Goal: Information Seeking & Learning: Learn about a topic

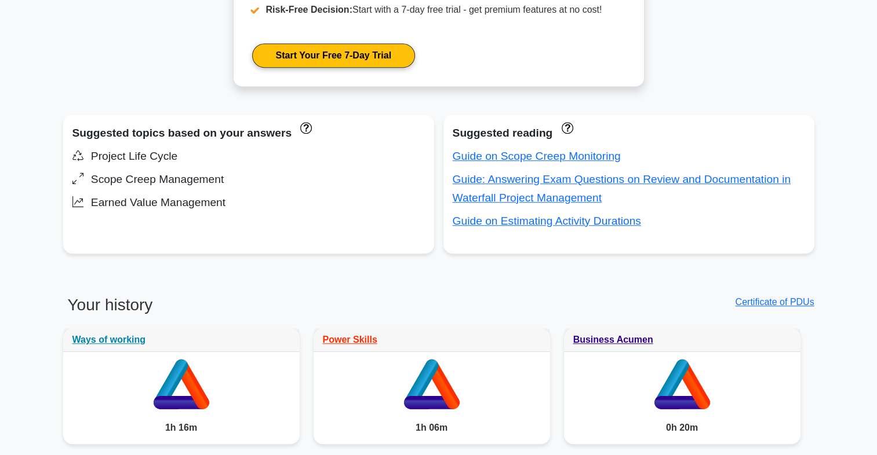
scroll to position [665, 0]
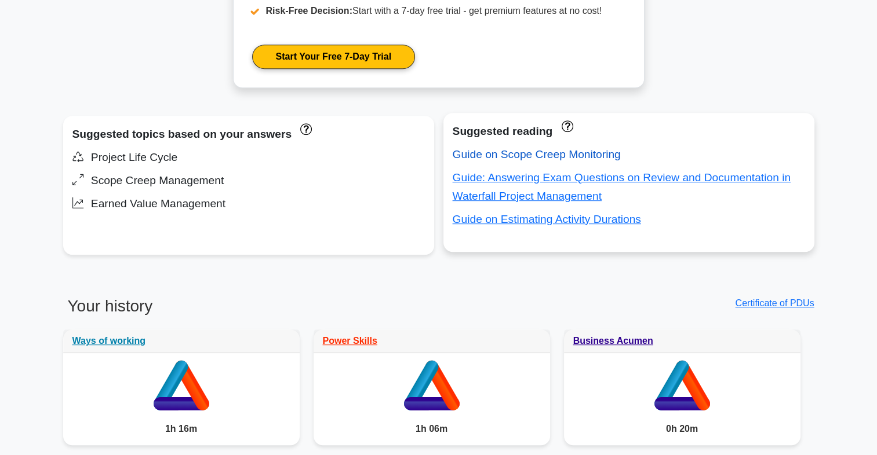
click at [491, 149] on link "Guide on Scope Creep Monitoring" at bounding box center [536, 154] width 168 height 12
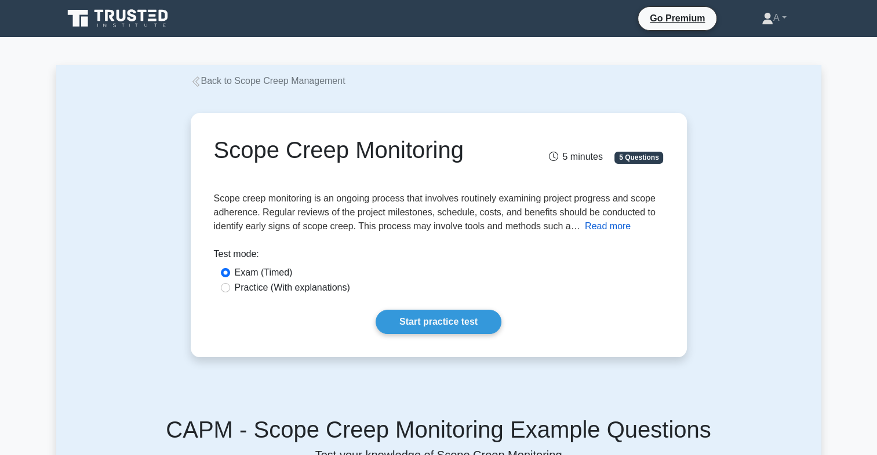
click at [597, 231] on button "Read more" at bounding box center [608, 227] width 46 height 14
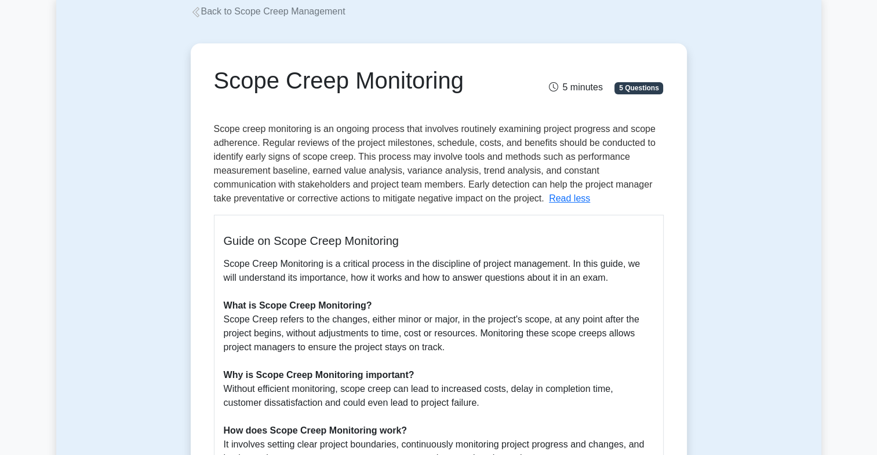
click at [597, 228] on div "Guide on Scope Creep Monitoring Scope Creep Monitoring is a critical process in…" at bounding box center [439, 412] width 450 height 395
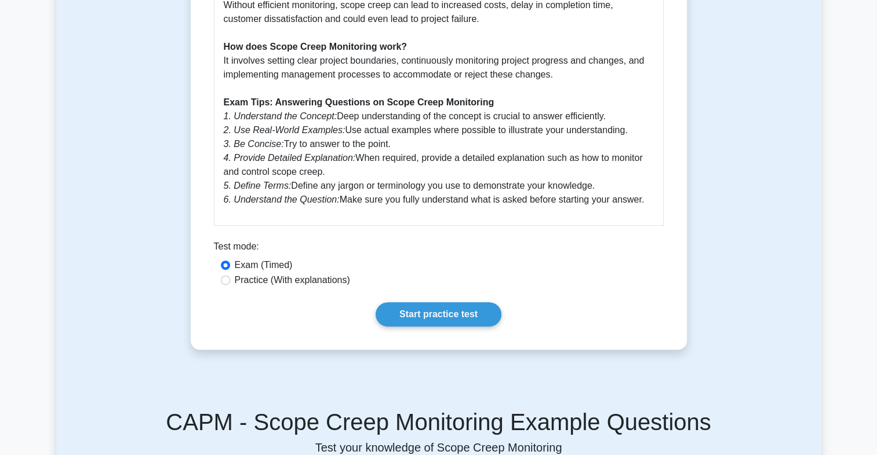
scroll to position [454, 0]
click at [445, 308] on link "Start practice test" at bounding box center [438, 314] width 126 height 24
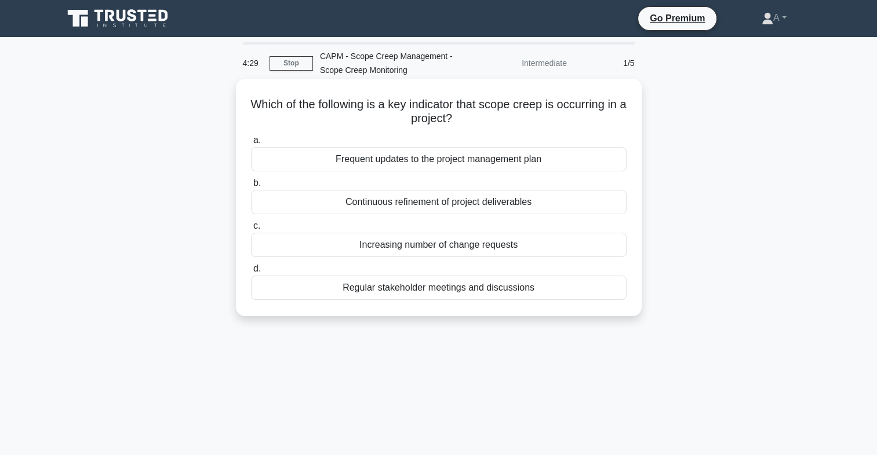
click at [475, 244] on div "Increasing number of change requests" at bounding box center [438, 245] width 375 height 24
click at [251, 230] on input "c. Increasing number of change requests" at bounding box center [251, 226] width 0 height 8
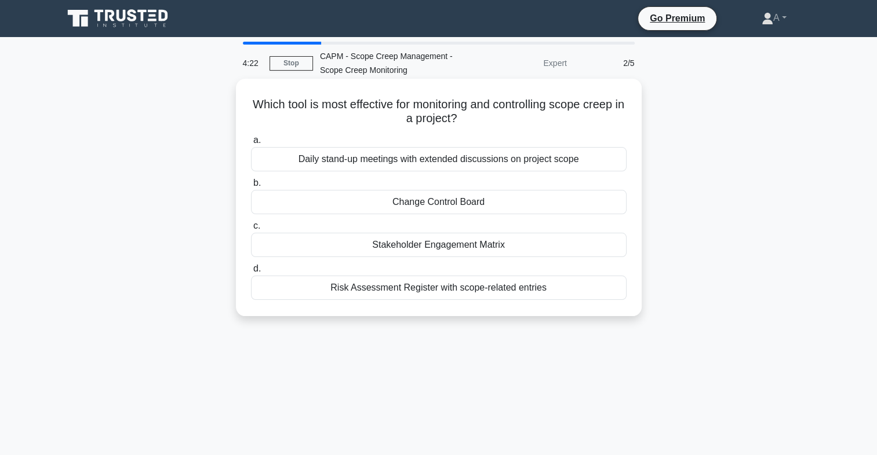
click at [451, 202] on div "Change Control Board" at bounding box center [438, 202] width 375 height 24
click at [251, 187] on input "b. Change Control Board" at bounding box center [251, 184] width 0 height 8
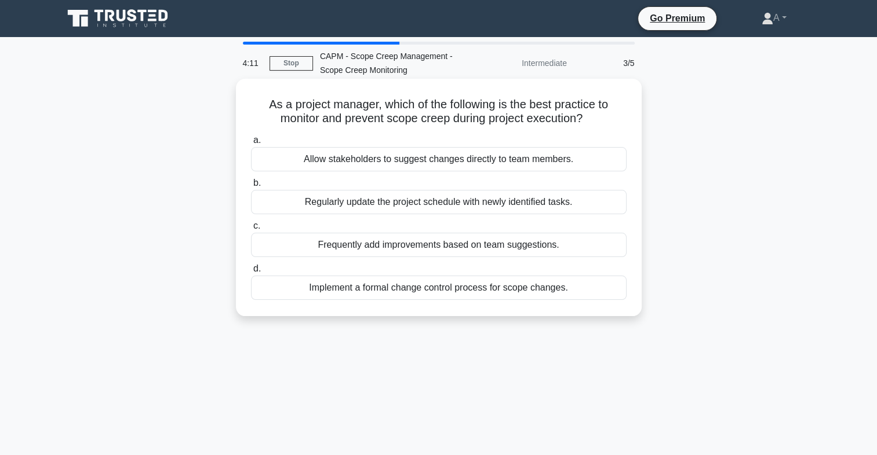
click at [419, 289] on div "Implement a formal change control process for scope changes." at bounding box center [438, 288] width 375 height 24
click at [251, 273] on input "d. Implement a formal change control process for scope changes." at bounding box center [251, 269] width 0 height 8
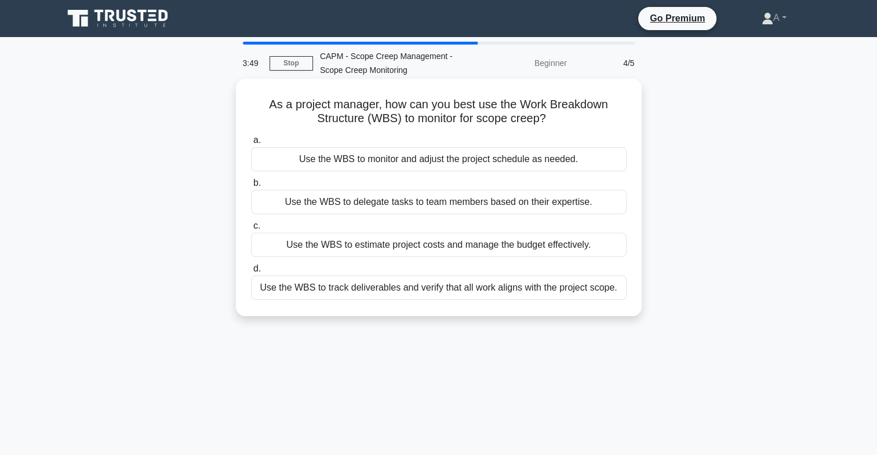
click at [532, 291] on div "Use the WBS to track deliverables and verify that all work aligns with the proj…" at bounding box center [438, 288] width 375 height 24
click at [251, 273] on input "d. Use the WBS to track deliverables and verify that all work aligns with the p…" at bounding box center [251, 269] width 0 height 8
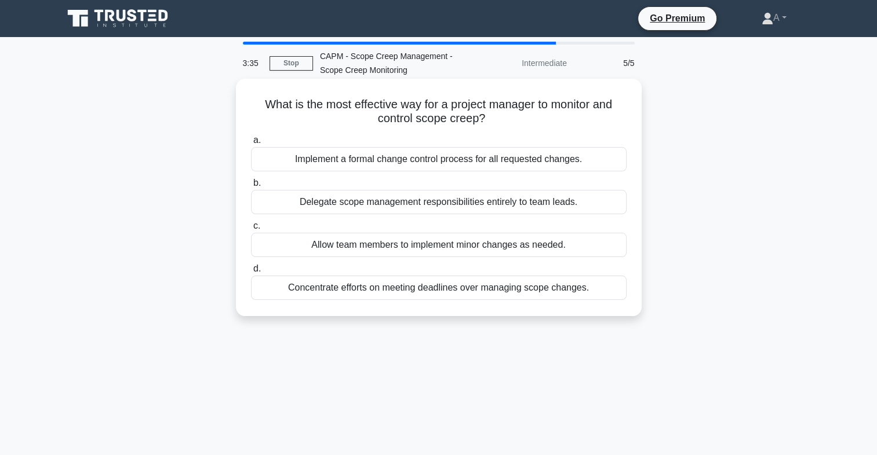
click at [538, 165] on div "Implement a formal change control process for all requested changes." at bounding box center [438, 159] width 375 height 24
click at [251, 144] on input "a. Implement a formal change control process for all requested changes." at bounding box center [251, 141] width 0 height 8
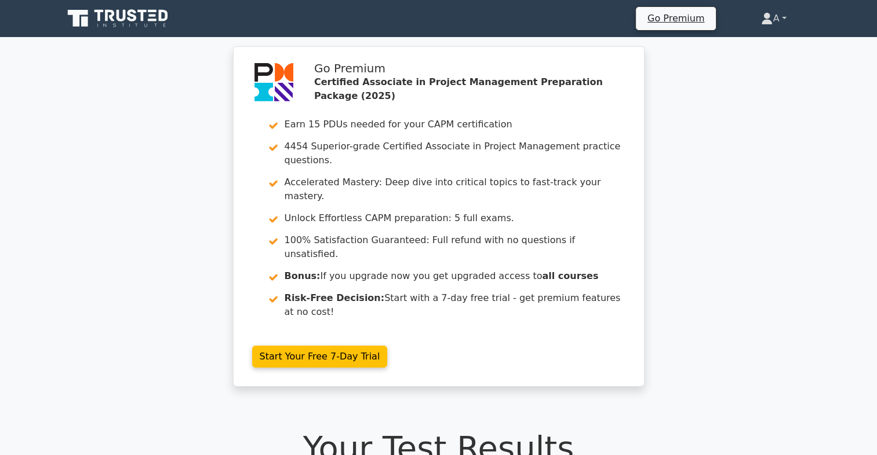
click at [785, 13] on link "A" at bounding box center [773, 18] width 81 height 23
click at [758, 40] on link "Profile" at bounding box center [779, 46] width 92 height 19
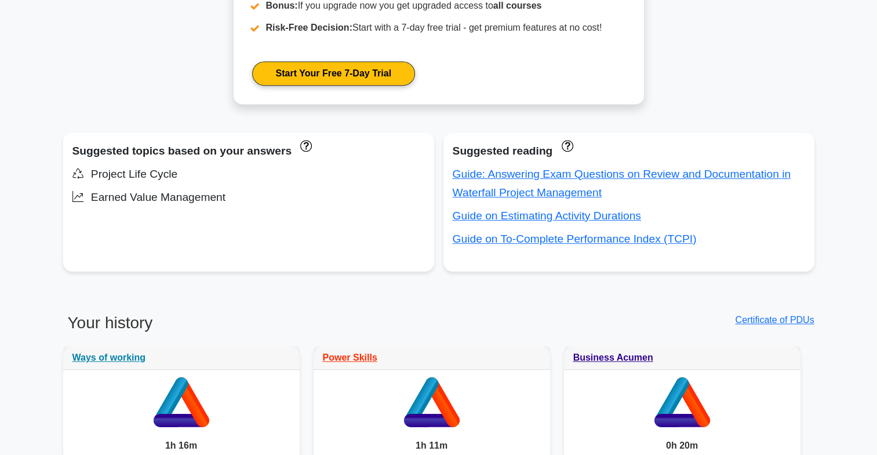
scroll to position [647, 0]
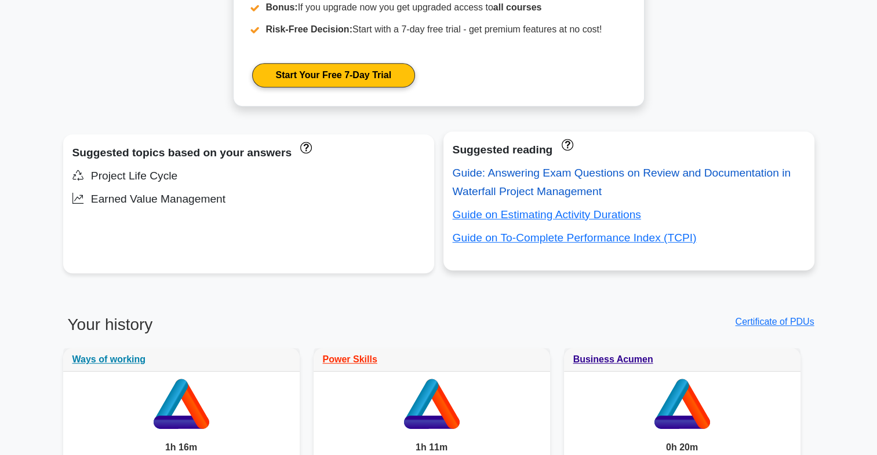
click at [513, 176] on link "Guide: Answering Exam Questions on Review and Documentation in Waterfall Projec…" at bounding box center [621, 182] width 338 height 31
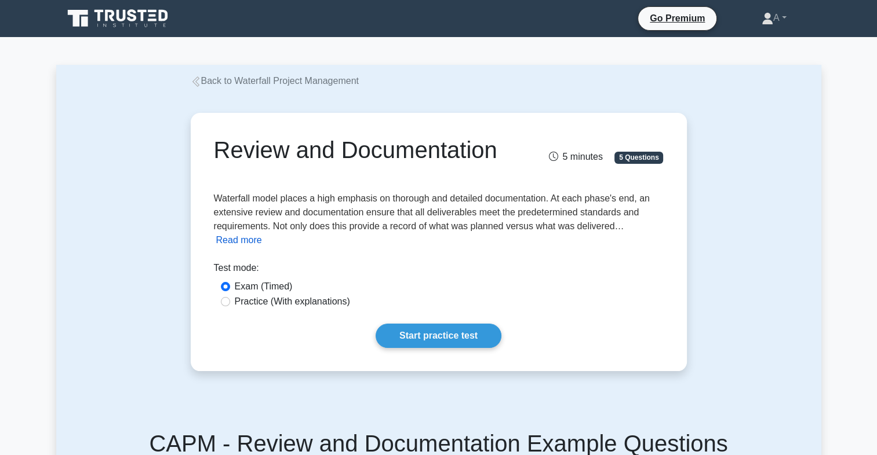
click at [243, 240] on button "Read more" at bounding box center [239, 240] width 46 height 14
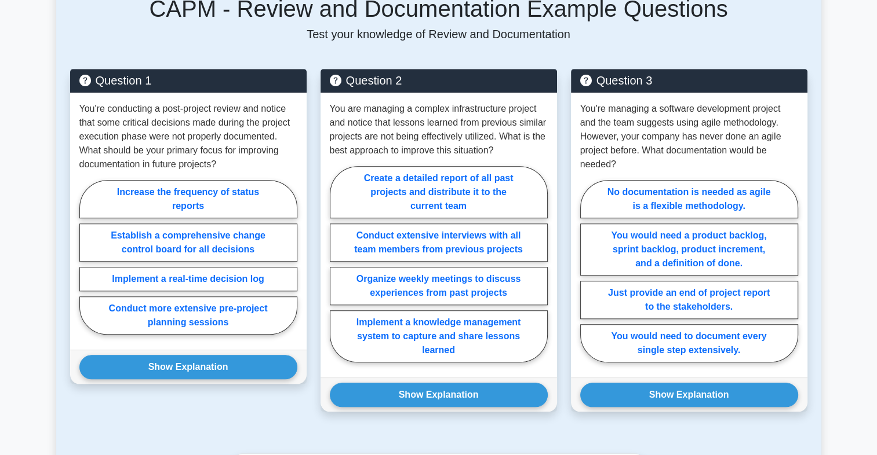
scroll to position [1021, 0]
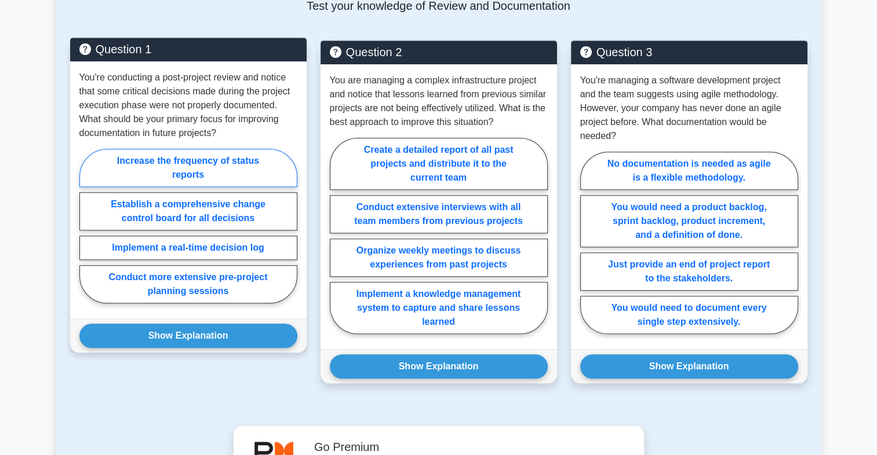
click at [199, 166] on label "Increase the frequency of status reports" at bounding box center [188, 168] width 218 height 38
click at [87, 226] on input "Increase the frequency of status reports" at bounding box center [83, 230] width 8 height 8
radio input "true"
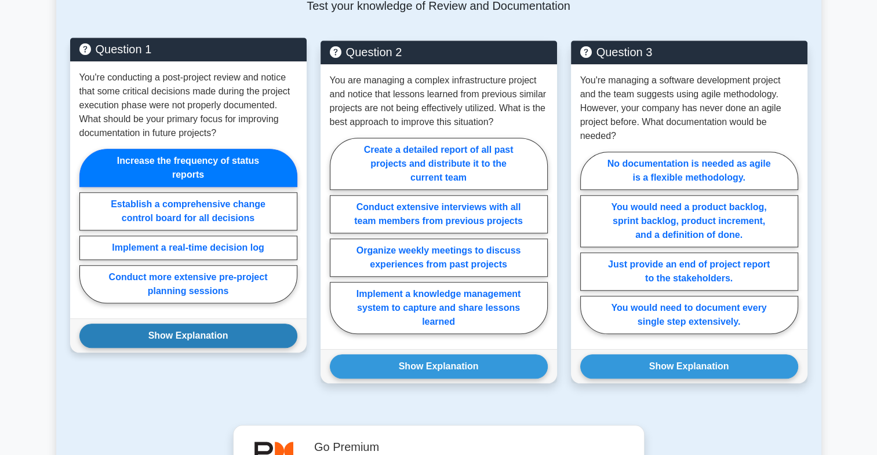
click at [221, 346] on button "Show Explanation" at bounding box center [188, 336] width 218 height 24
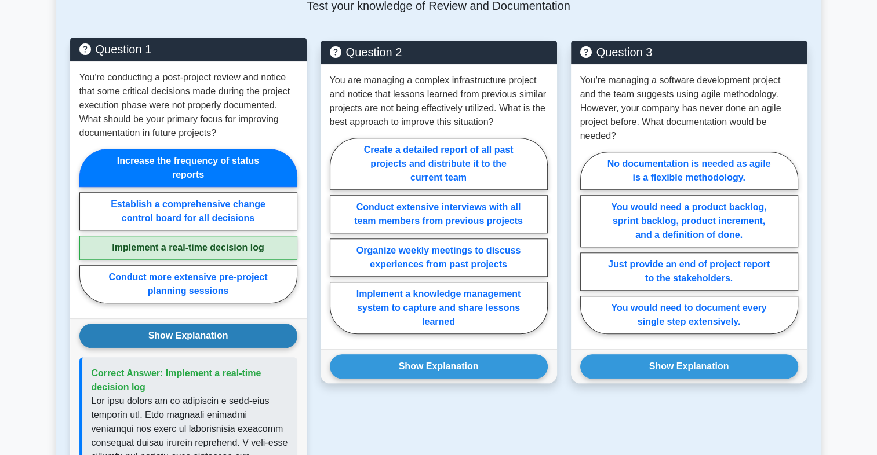
click at [220, 344] on button "Show Explanation" at bounding box center [188, 336] width 218 height 24
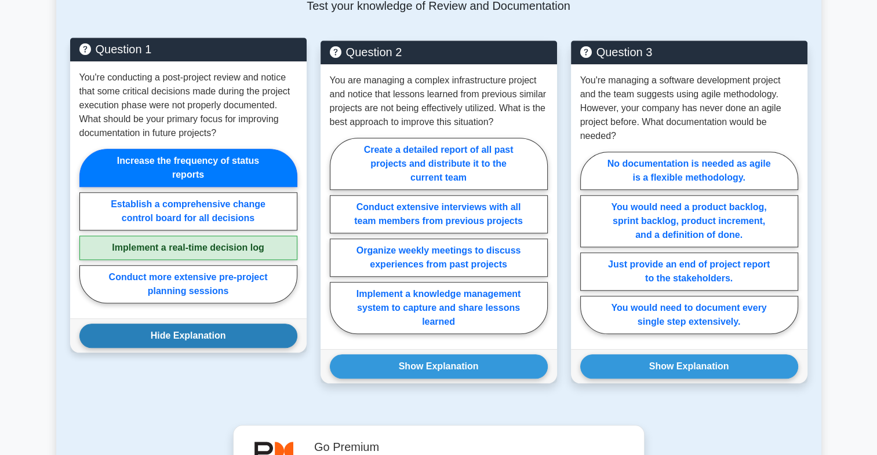
click at [220, 344] on button "Hide Explanation" at bounding box center [188, 336] width 218 height 24
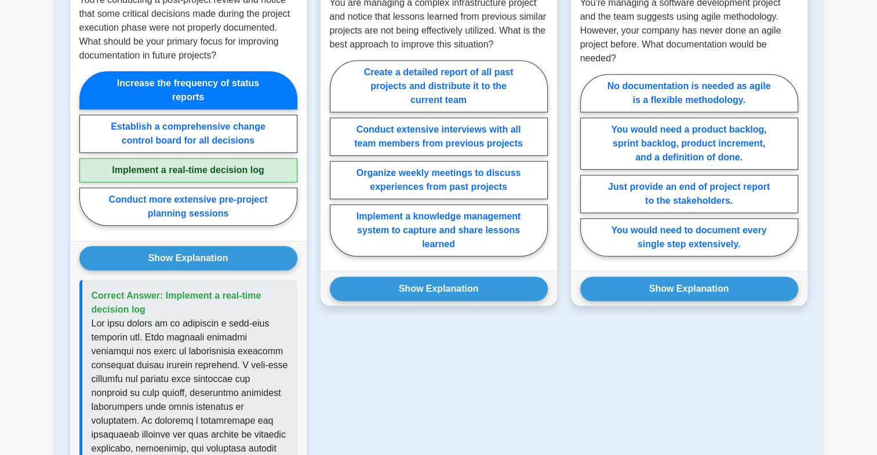
scroll to position [1100, 0]
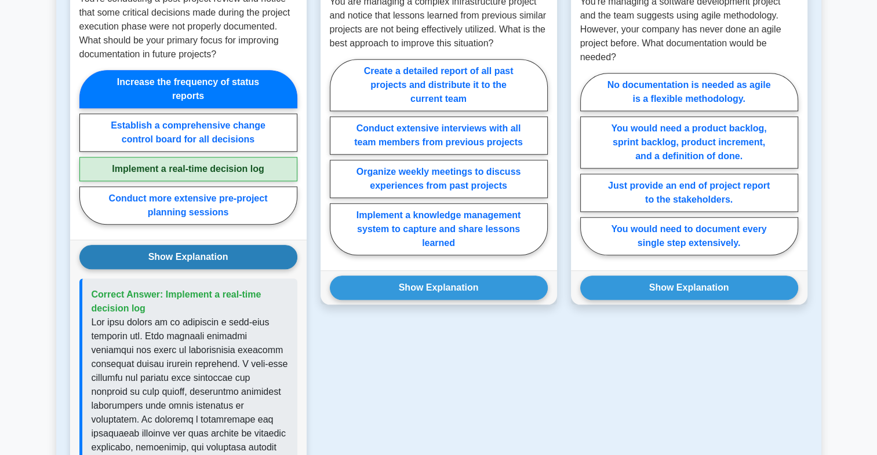
click at [235, 252] on button "Show Explanation" at bounding box center [188, 257] width 218 height 24
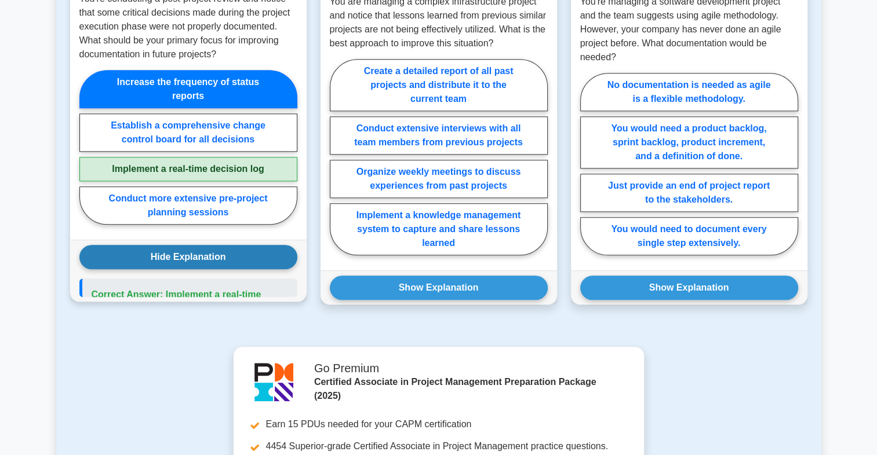
click at [235, 252] on button "Hide Explanation" at bounding box center [188, 257] width 218 height 24
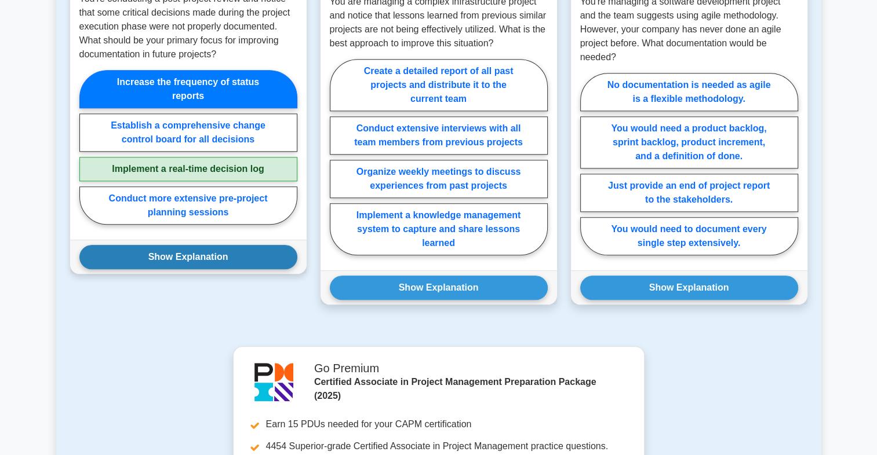
click at [257, 250] on button "Show Explanation" at bounding box center [188, 257] width 218 height 24
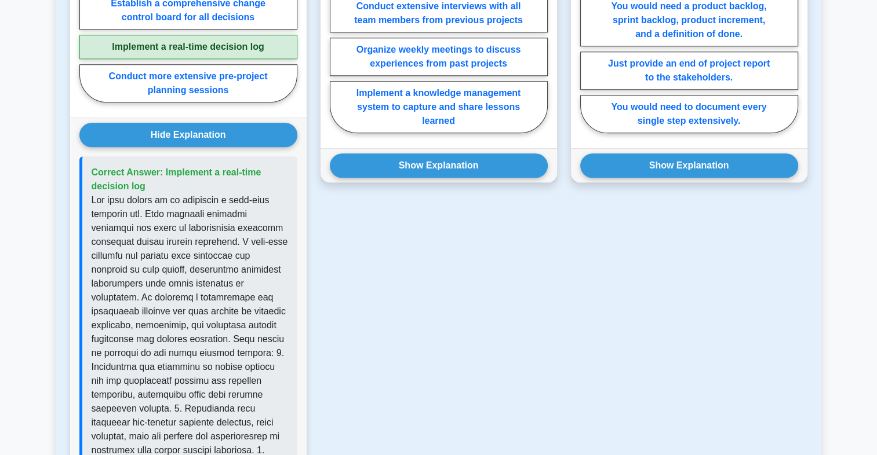
scroll to position [1224, 0]
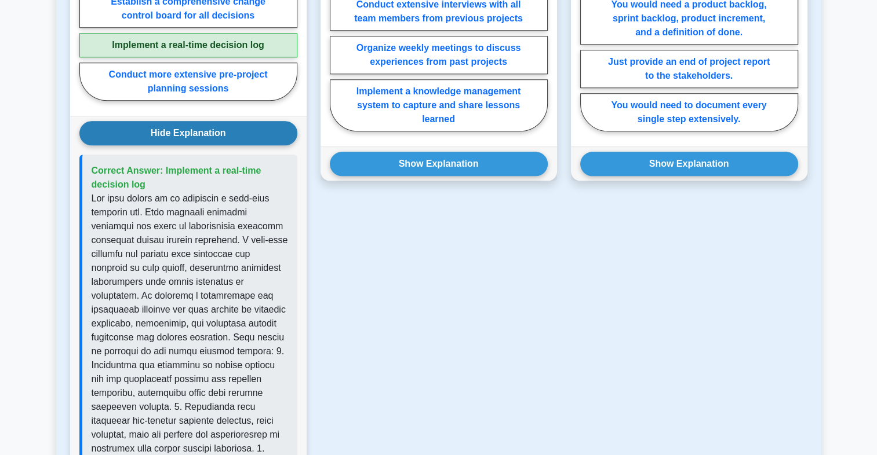
click at [223, 137] on button "Hide Explanation" at bounding box center [188, 133] width 218 height 24
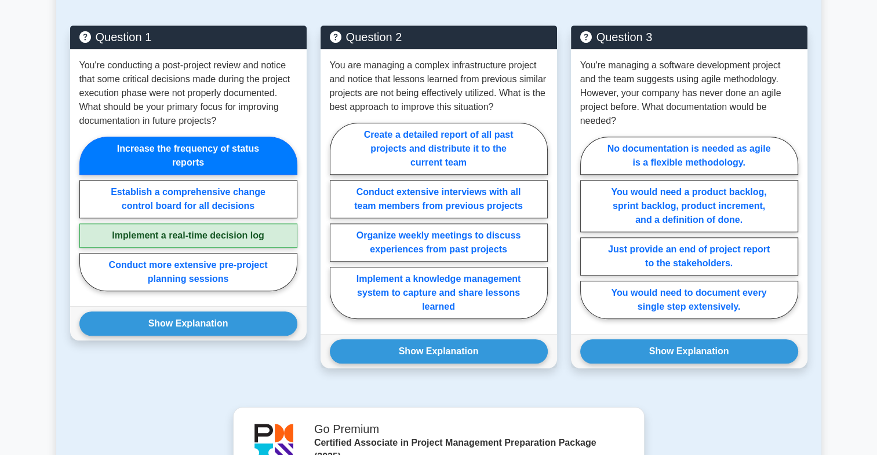
scroll to position [1036, 0]
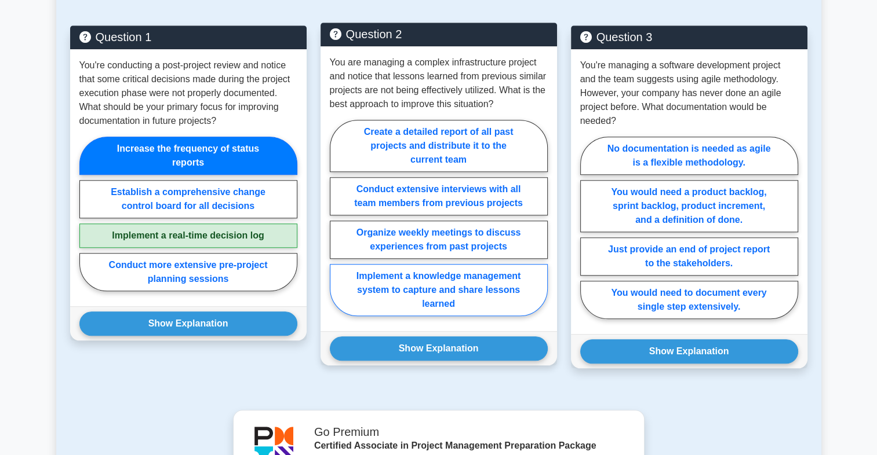
click at [466, 283] on label "Implement a knowledge management system to capture and share lessons learned" at bounding box center [439, 290] width 218 height 52
click at [337, 225] on input "Implement a knowledge management system to capture and share lessons learned" at bounding box center [334, 222] width 8 height 8
radio input "true"
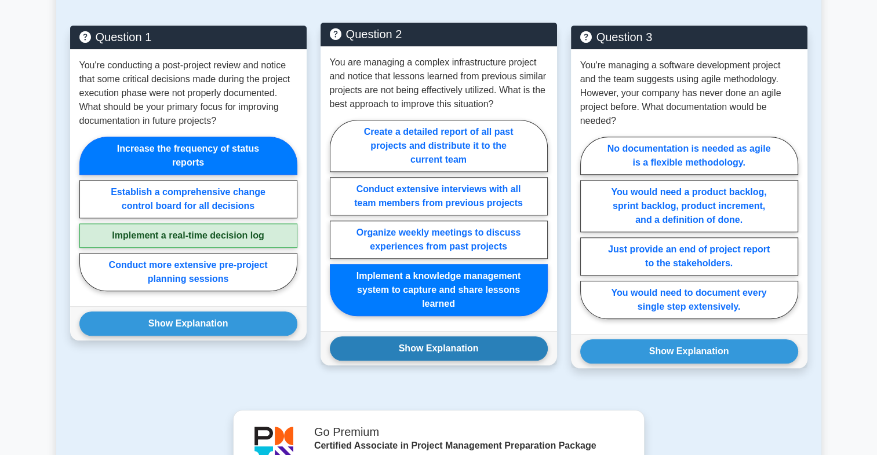
click at [471, 349] on button "Show Explanation" at bounding box center [439, 349] width 218 height 24
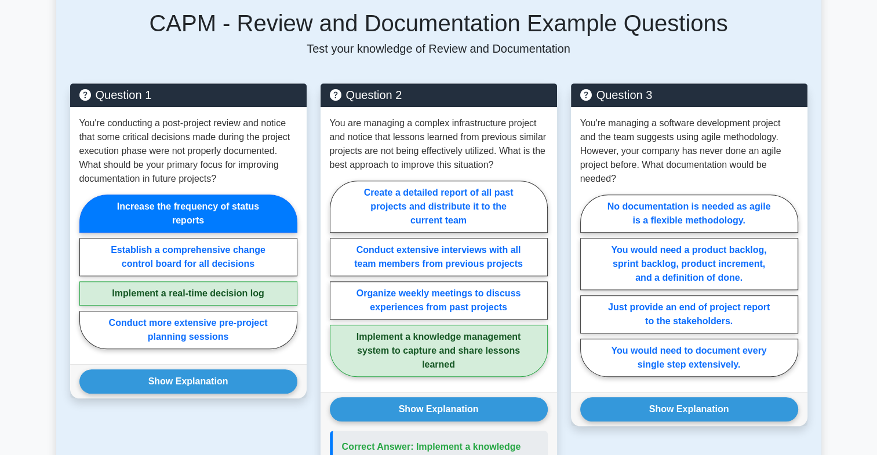
scroll to position [1015, 0]
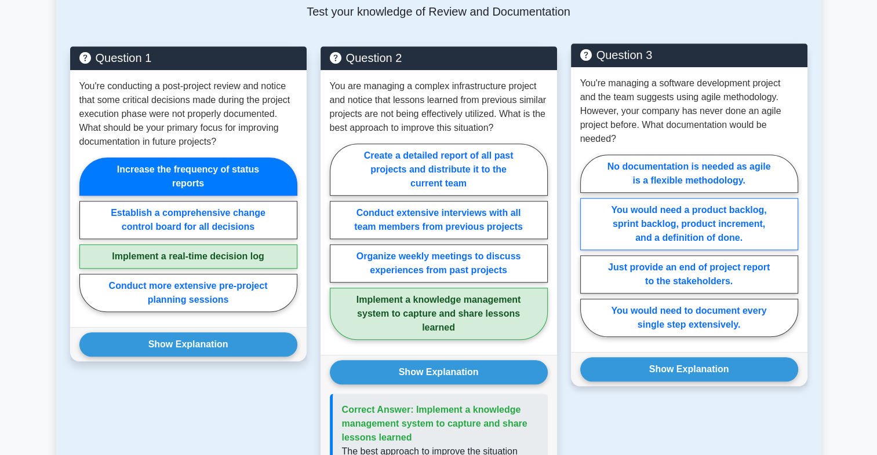
click at [724, 231] on label "You would need a product backlog, sprint backlog, product increment, and a defi…" at bounding box center [689, 224] width 218 height 52
click at [587, 246] on input "You would need a product backlog, sprint backlog, product increment, and a defi…" at bounding box center [584, 250] width 8 height 8
radio input "true"
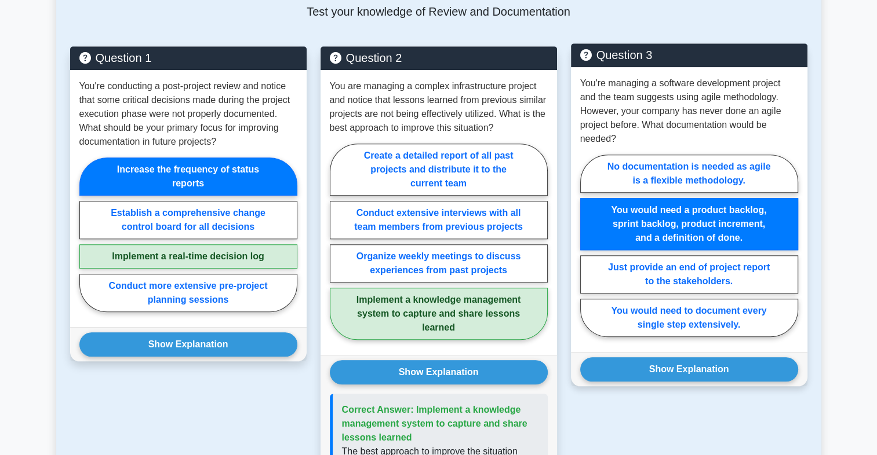
click at [702, 354] on div "Show Explanation Correct Answer: You would need a product backlog, sprint backl…" at bounding box center [689, 369] width 236 height 34
click at [707, 363] on button "Show Explanation" at bounding box center [689, 369] width 218 height 24
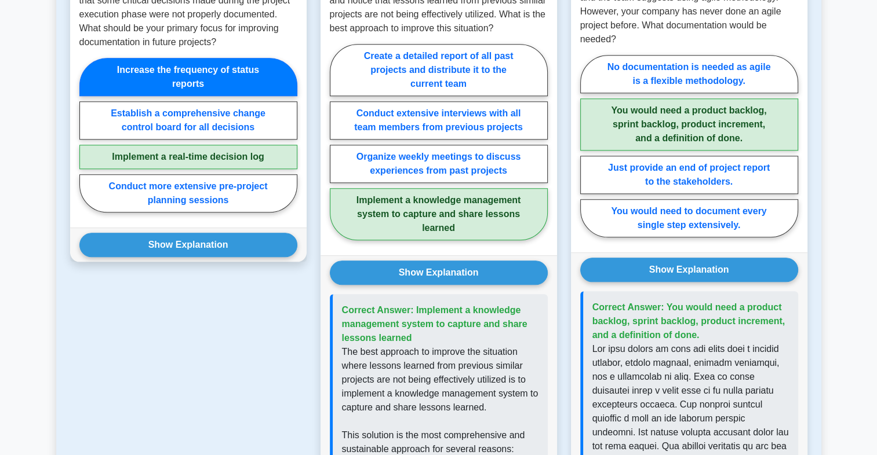
scroll to position [751, 0]
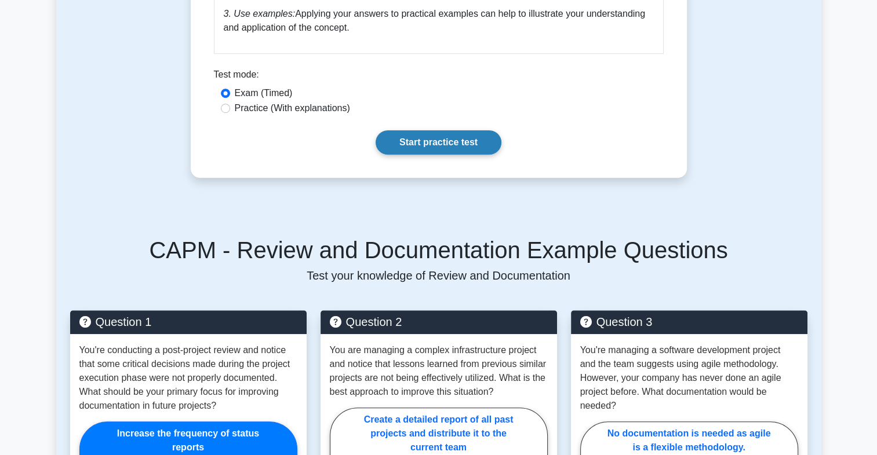
click at [438, 147] on link "Start practice test" at bounding box center [438, 142] width 126 height 24
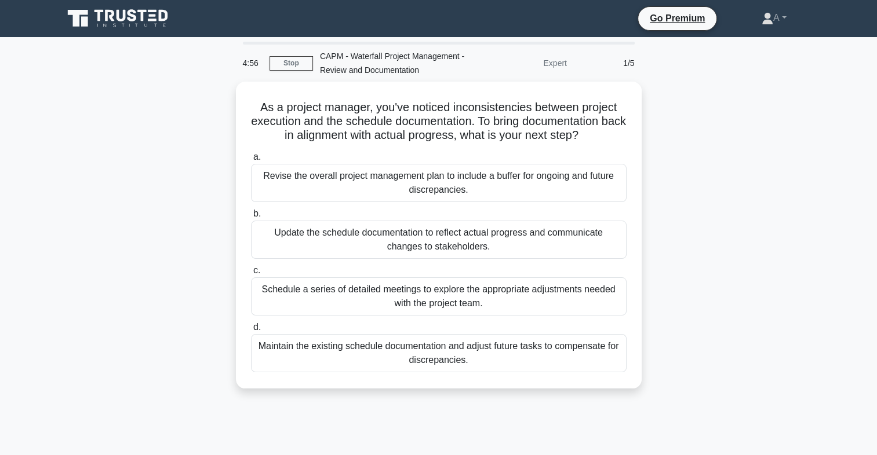
click at [739, 182] on div "As a project manager, you've noticed inconsistencies between project execution …" at bounding box center [438, 242] width 765 height 321
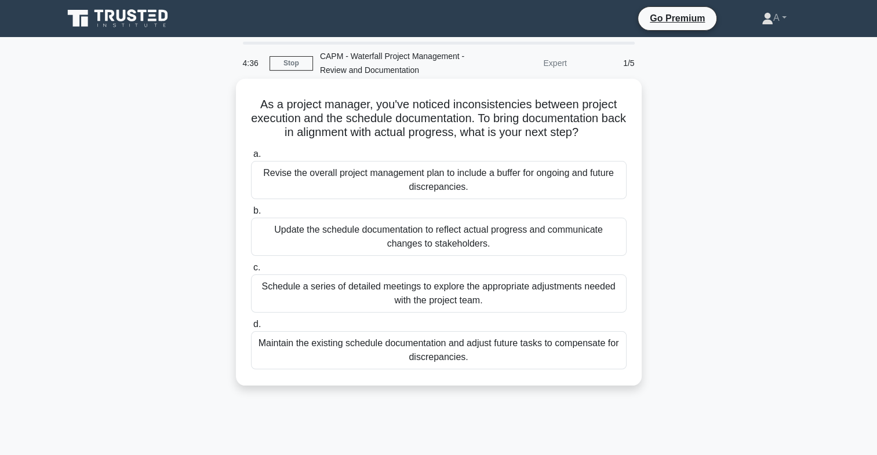
click at [517, 240] on div "Update the schedule documentation to reflect actual progress and communicate ch…" at bounding box center [438, 237] width 375 height 38
click at [251, 215] on input "b. Update the schedule documentation to reflect actual progress and communicate…" at bounding box center [251, 211] width 0 height 8
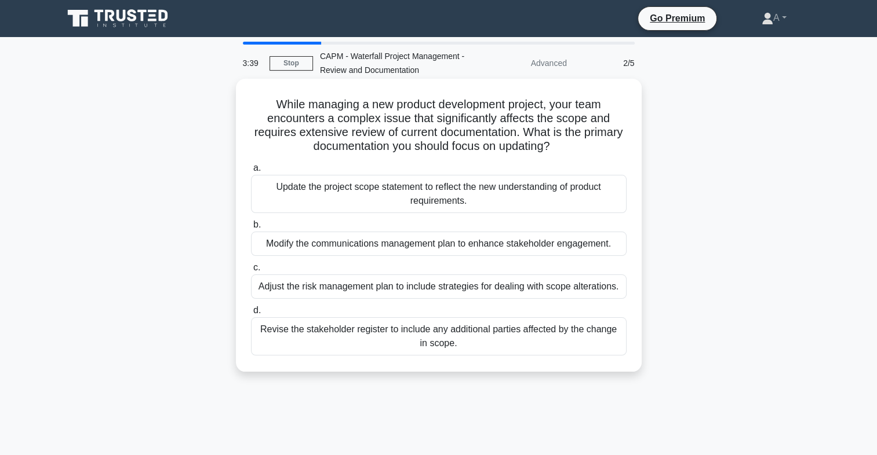
click at [561, 202] on div "Update the project scope statement to reflect the new understanding of product …" at bounding box center [438, 194] width 375 height 38
click at [251, 172] on input "a. Update the project scope statement to reflect the new understanding of produ…" at bounding box center [251, 169] width 0 height 8
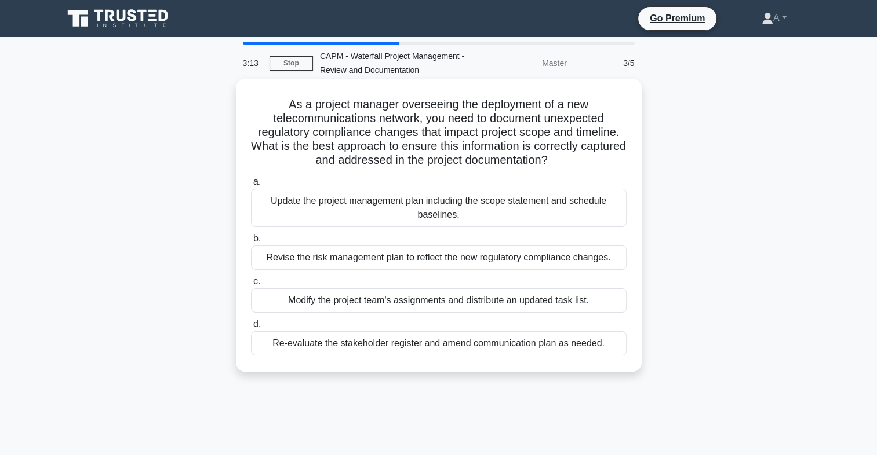
click at [544, 199] on div "Update the project management plan including the scope statement and schedule b…" at bounding box center [438, 208] width 375 height 38
click at [251, 186] on input "a. Update the project management plan including the scope statement and schedul…" at bounding box center [251, 182] width 0 height 8
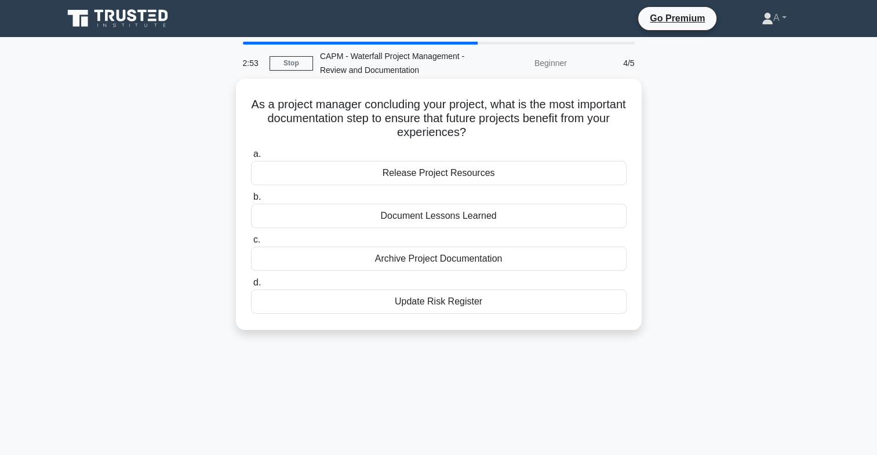
click at [473, 259] on div "Archive Project Documentation" at bounding box center [438, 259] width 375 height 24
click at [251, 244] on input "c. Archive Project Documentation" at bounding box center [251, 240] width 0 height 8
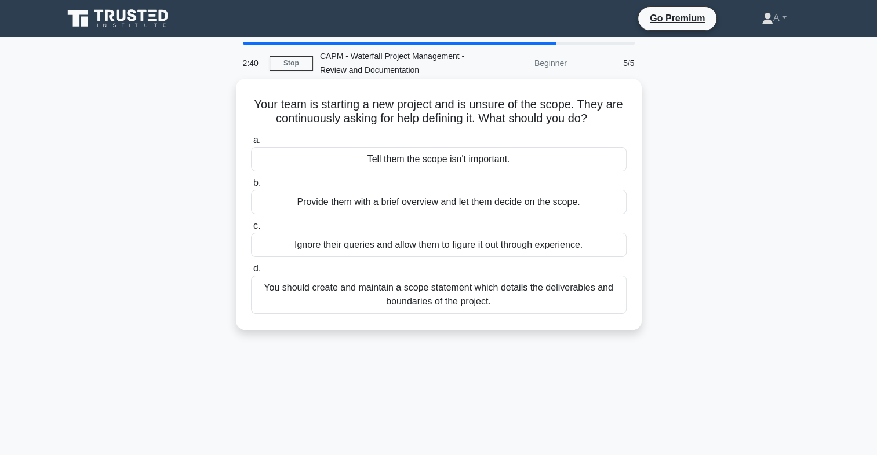
click at [551, 297] on div "You should create and maintain a scope statement which details the deliverables…" at bounding box center [438, 295] width 375 height 38
click at [251, 273] on input "d. You should create and maintain a scope statement which details the deliverab…" at bounding box center [251, 269] width 0 height 8
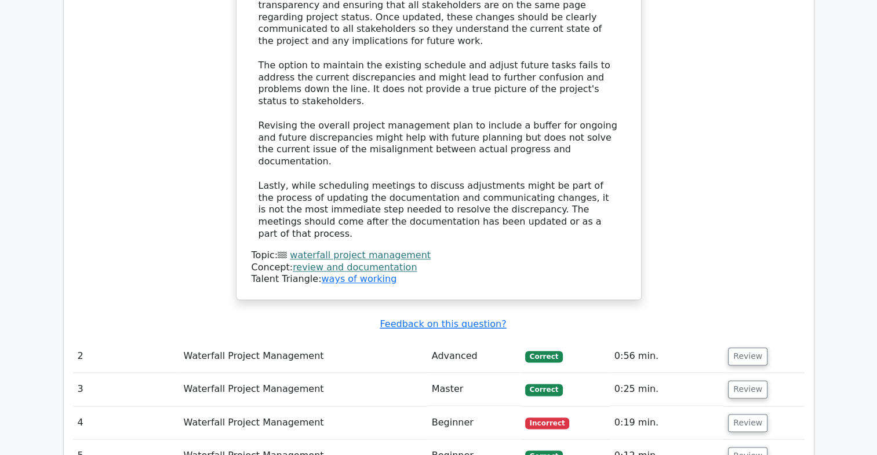
scroll to position [1370, 0]
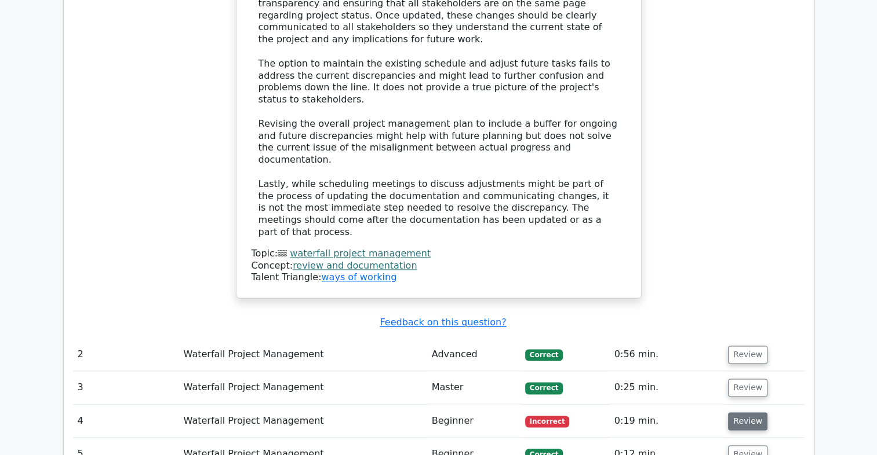
click at [732, 413] on button "Review" at bounding box center [747, 422] width 39 height 18
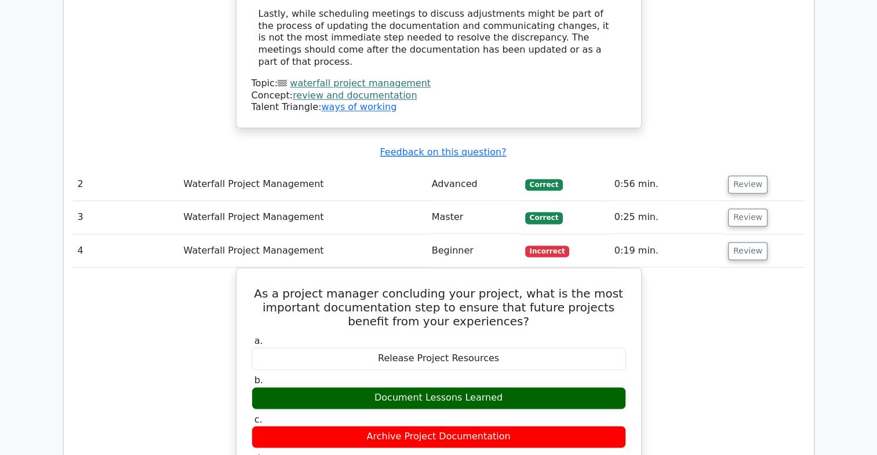
scroll to position [0, 0]
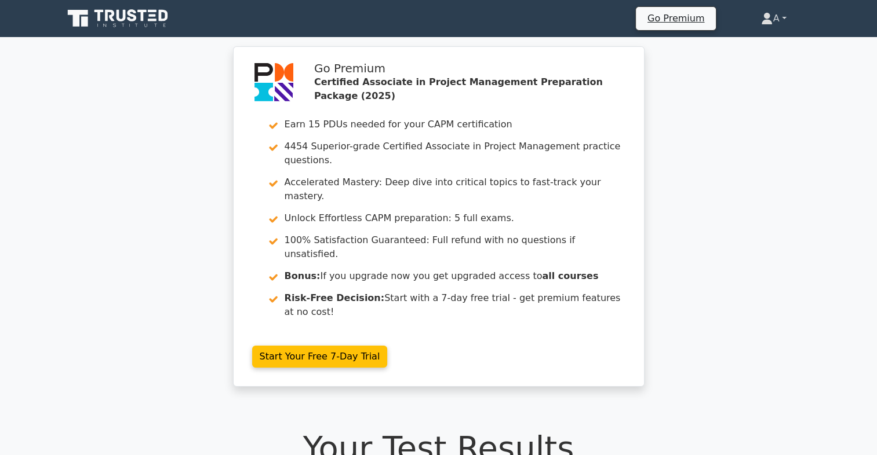
click at [787, 15] on link "A" at bounding box center [773, 18] width 81 height 23
click at [758, 45] on link "Profile" at bounding box center [779, 46] width 92 height 19
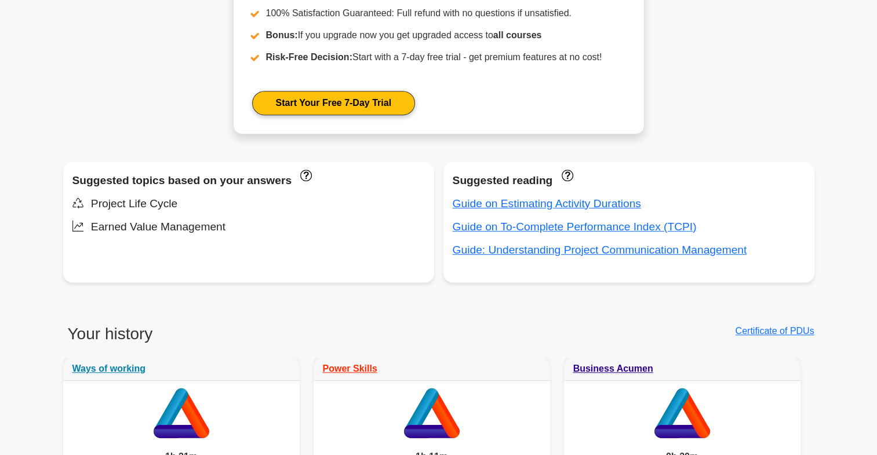
scroll to position [597, 0]
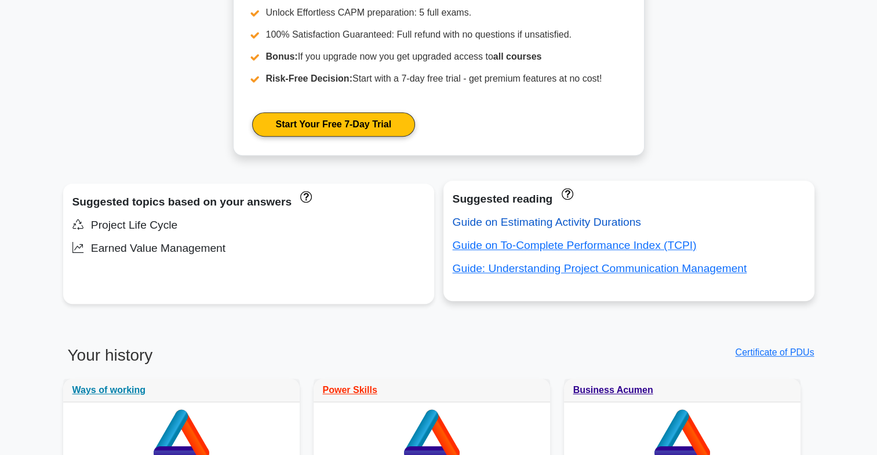
click at [501, 227] on link "Guide on Estimating Activity Durations" at bounding box center [546, 222] width 188 height 12
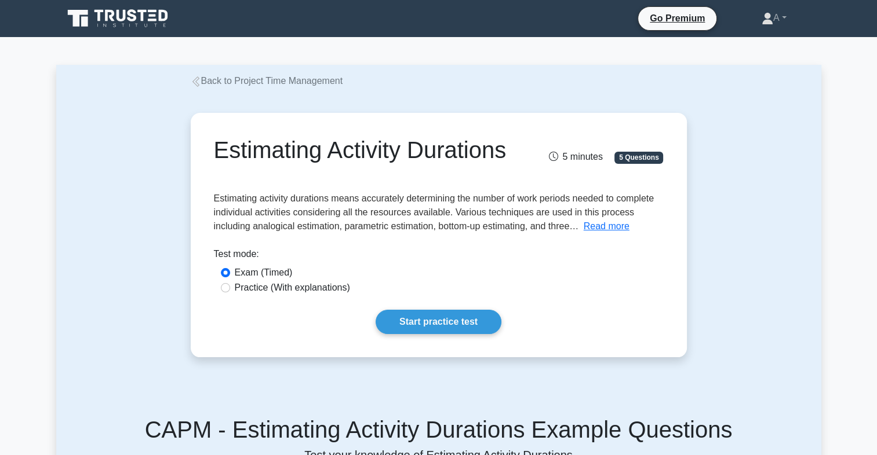
click at [601, 263] on div "Estimating Activity Durations 5 minutes 5 Questions Read more" at bounding box center [438, 235] width 487 height 235
click at [596, 233] on button "Read more" at bounding box center [606, 227] width 46 height 14
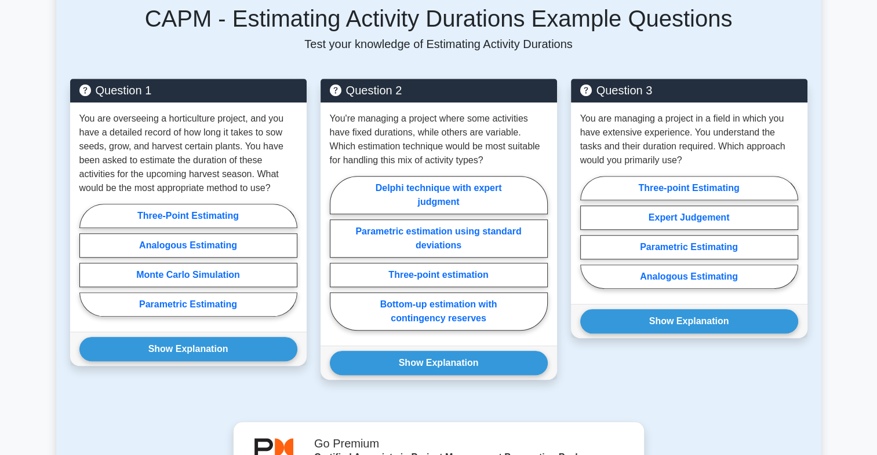
scroll to position [788, 0]
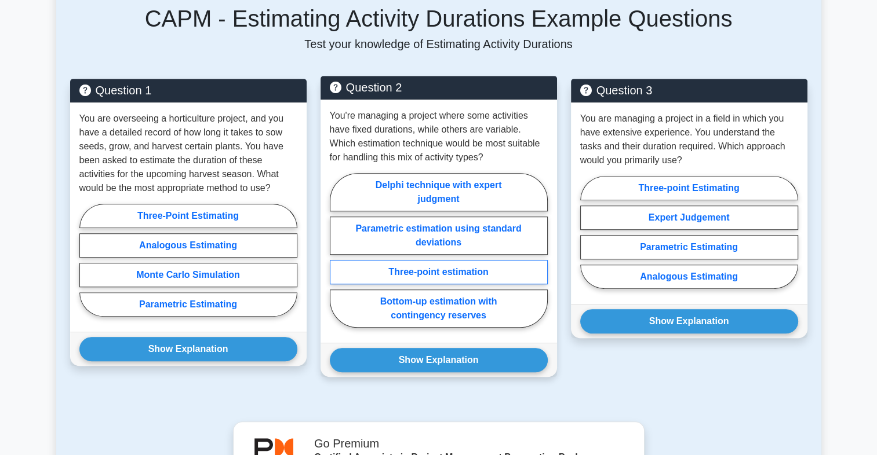
click at [439, 284] on label "Three-point estimation" at bounding box center [439, 272] width 218 height 24
click at [337, 258] on input "Three-point estimation" at bounding box center [334, 254] width 8 height 8
radio input "true"
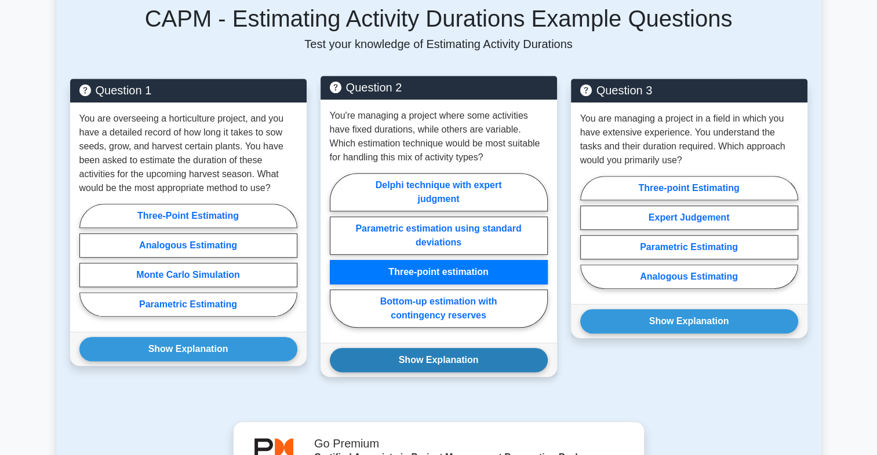
click at [440, 373] on button "Show Explanation" at bounding box center [439, 360] width 218 height 24
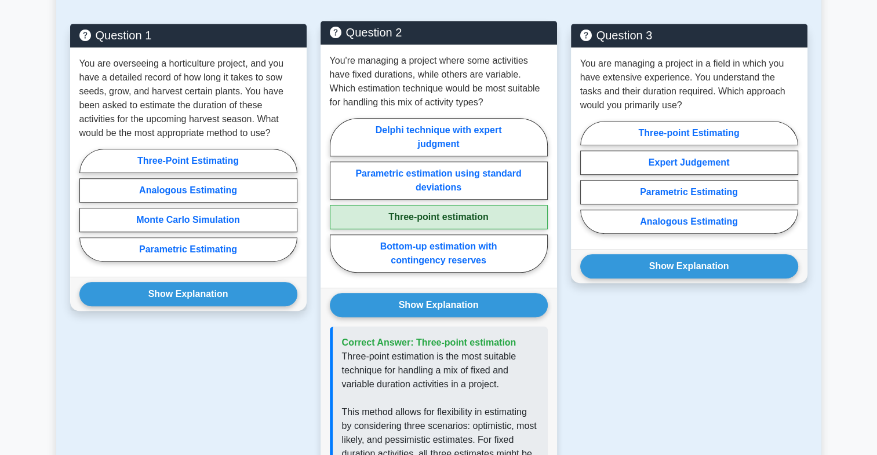
scroll to position [835, 0]
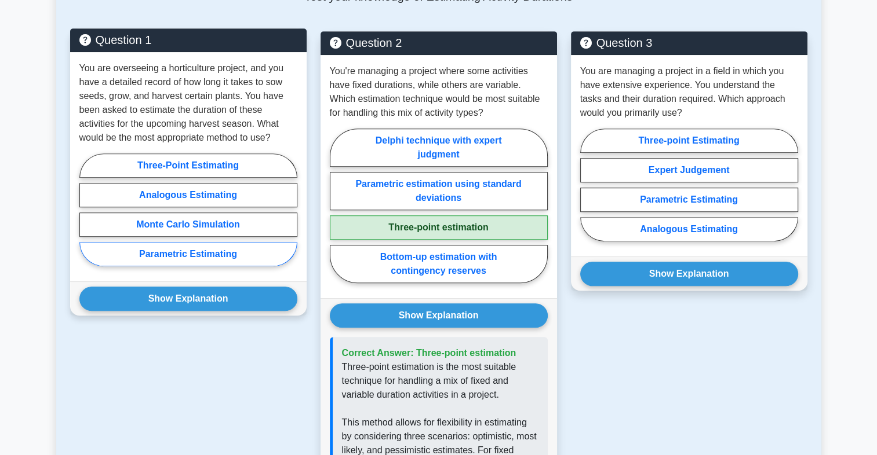
click at [171, 267] on label "Parametric Estimating" at bounding box center [188, 254] width 218 height 24
click at [87, 217] on input "Parametric Estimating" at bounding box center [83, 214] width 8 height 8
radio input "true"
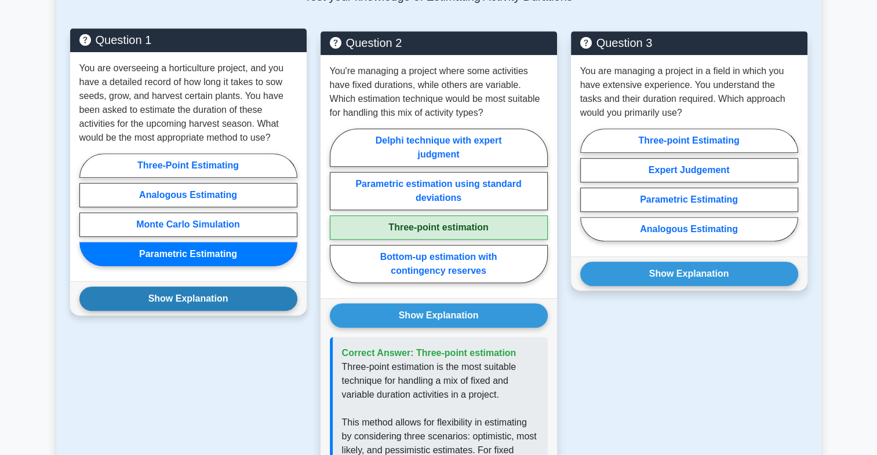
click at [176, 311] on button "Show Explanation" at bounding box center [188, 299] width 218 height 24
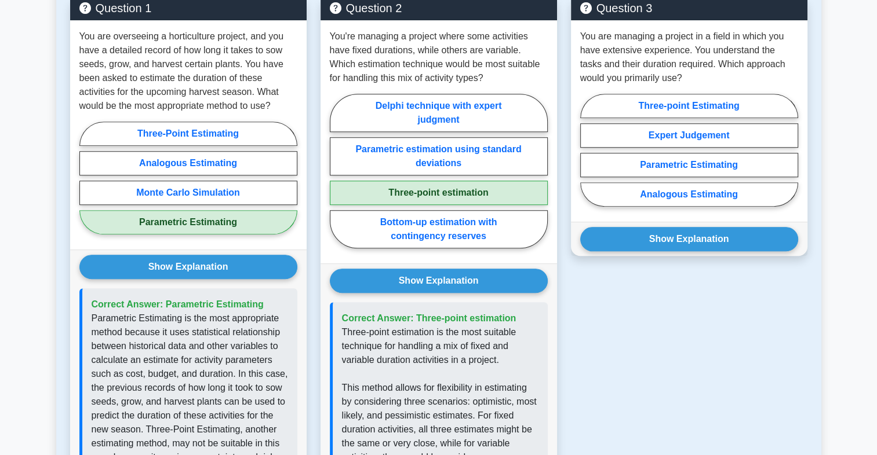
scroll to position [869, 0]
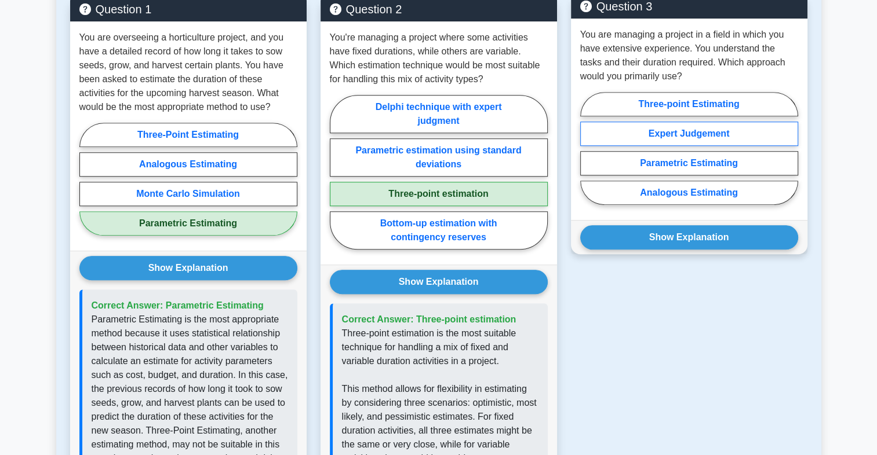
click at [703, 146] on label "Expert Judgement" at bounding box center [689, 134] width 218 height 24
click at [587, 156] on input "Expert Judgement" at bounding box center [584, 152] width 8 height 8
radio input "true"
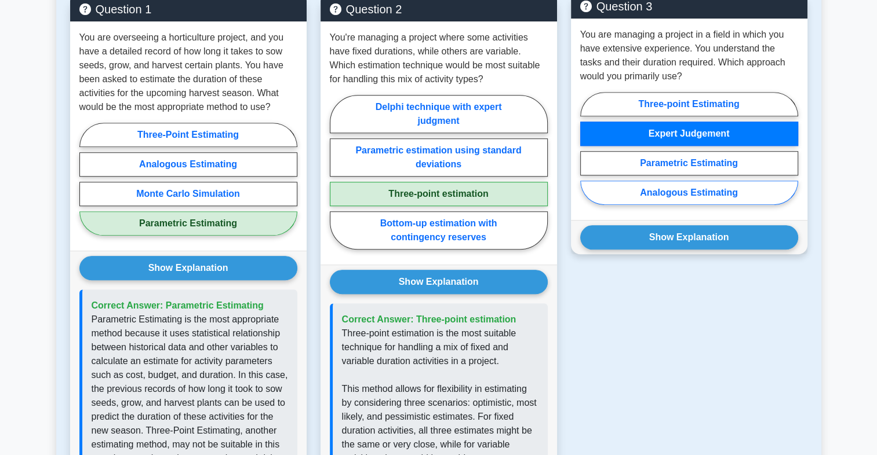
click at [681, 205] on label "Analogous Estimating" at bounding box center [689, 193] width 218 height 24
click at [587, 156] on input "Analogous Estimating" at bounding box center [584, 152] width 8 height 8
radio input "true"
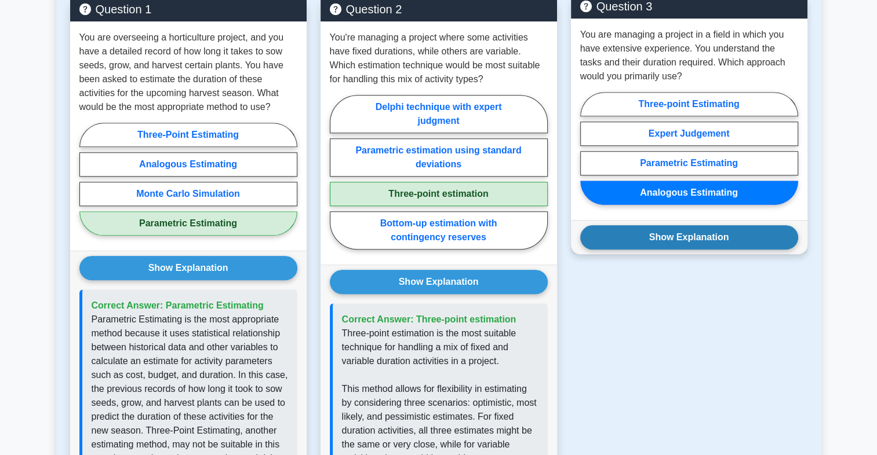
click at [697, 250] on button "Show Explanation" at bounding box center [689, 237] width 218 height 24
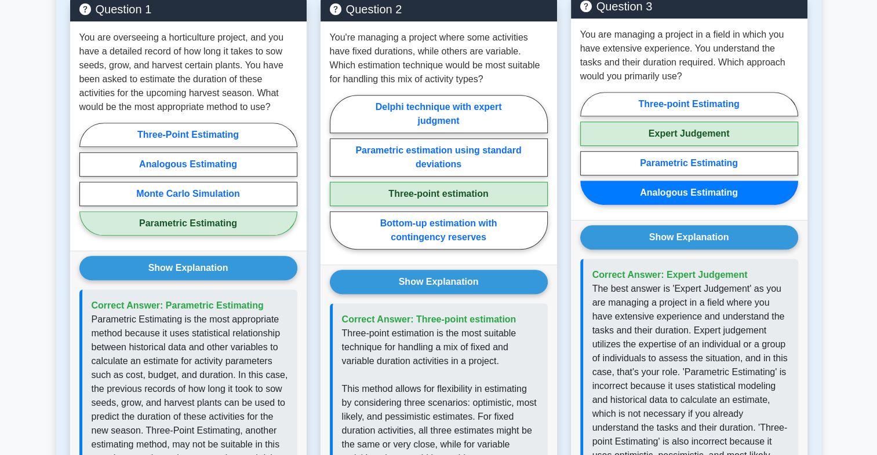
click at [700, 146] on label "Expert Judgement" at bounding box center [689, 134] width 218 height 24
click at [587, 153] on input "Expert Judgement" at bounding box center [584, 152] width 8 height 8
radio input "true"
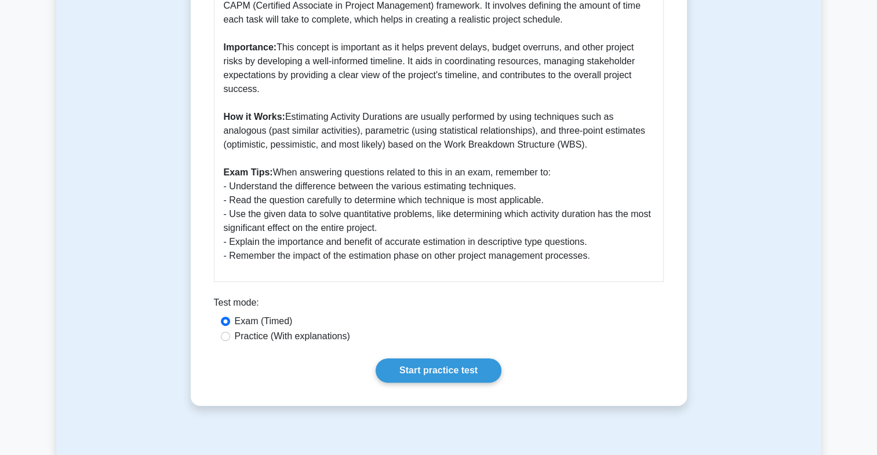
scroll to position [344, 0]
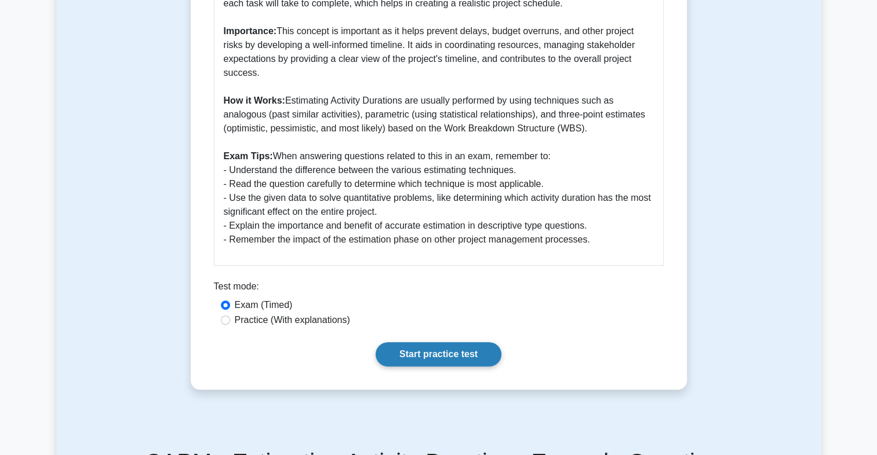
click at [411, 367] on link "Start practice test" at bounding box center [438, 354] width 126 height 24
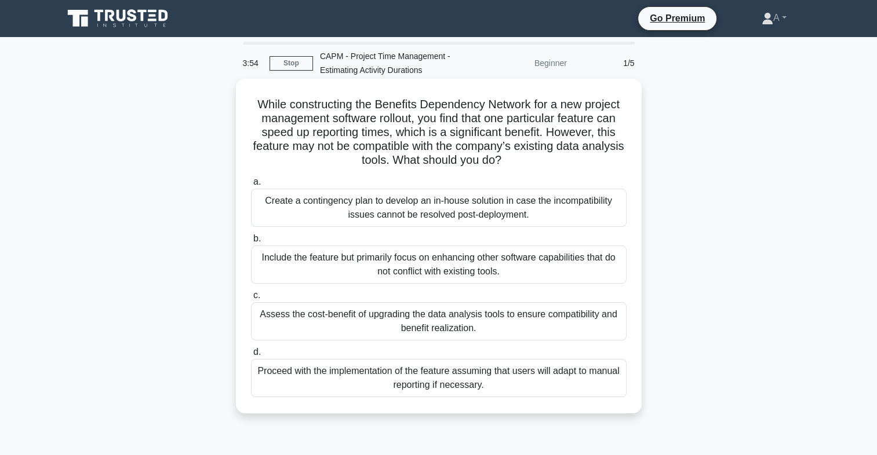
click at [501, 317] on div "Assess the cost-benefit of upgrading the data analysis tools to ensure compatib…" at bounding box center [438, 321] width 375 height 38
click at [251, 300] on input "c. Assess the cost-benefit of upgrading the data analysis tools to ensure compa…" at bounding box center [251, 296] width 0 height 8
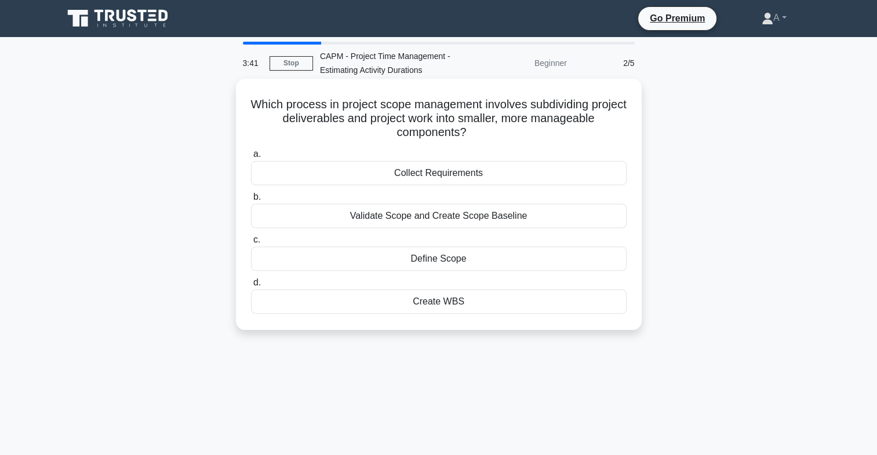
click at [501, 302] on div "Create WBS" at bounding box center [438, 302] width 375 height 24
click at [251, 287] on input "d. Create WBS" at bounding box center [251, 283] width 0 height 8
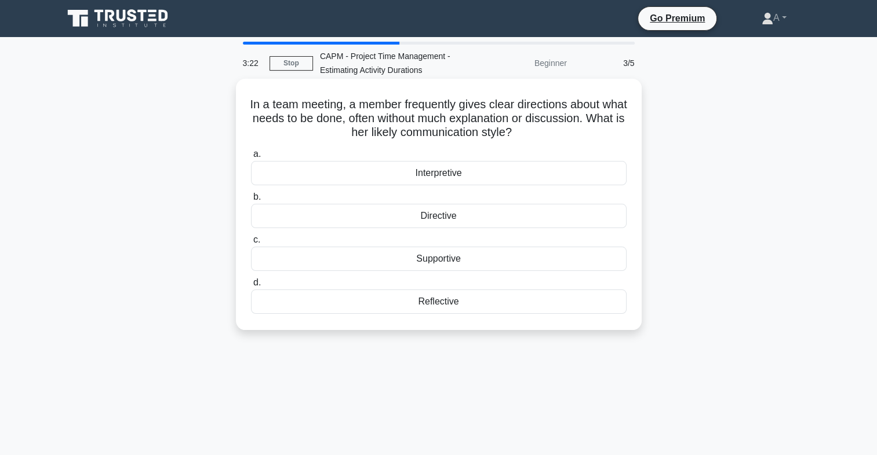
click at [470, 219] on div "Directive" at bounding box center [438, 216] width 375 height 24
click at [251, 201] on input "b. Directive" at bounding box center [251, 198] width 0 height 8
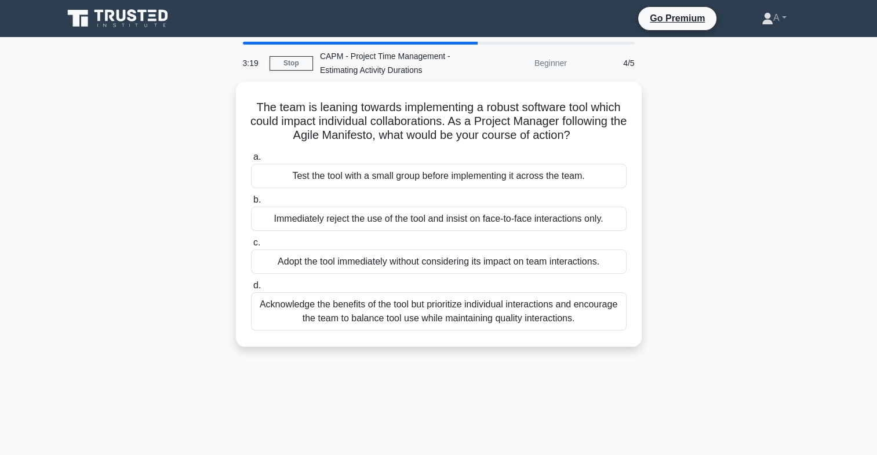
click at [714, 194] on div "The team is leaning towards implementing a robust software tool which could imp…" at bounding box center [438, 221] width 765 height 279
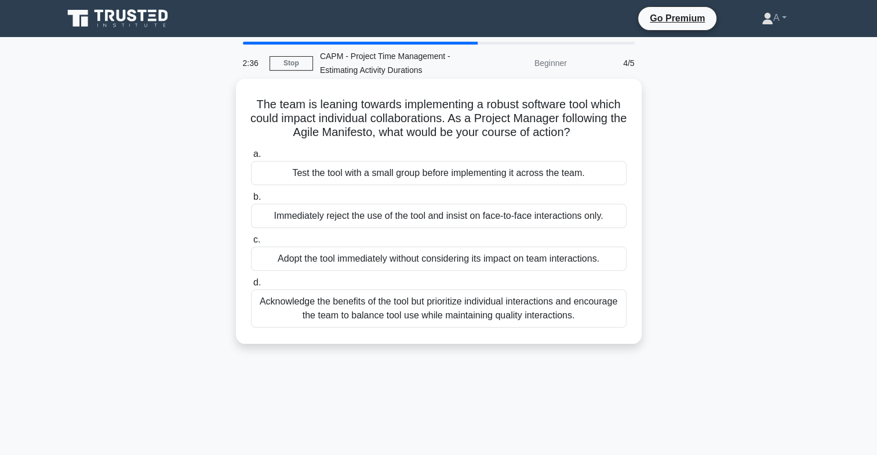
click at [466, 174] on div "Test the tool with a small group before implementing it across the team." at bounding box center [438, 173] width 375 height 24
click at [251, 158] on input "a. Test the tool with a small group before implementing it across the team." at bounding box center [251, 155] width 0 height 8
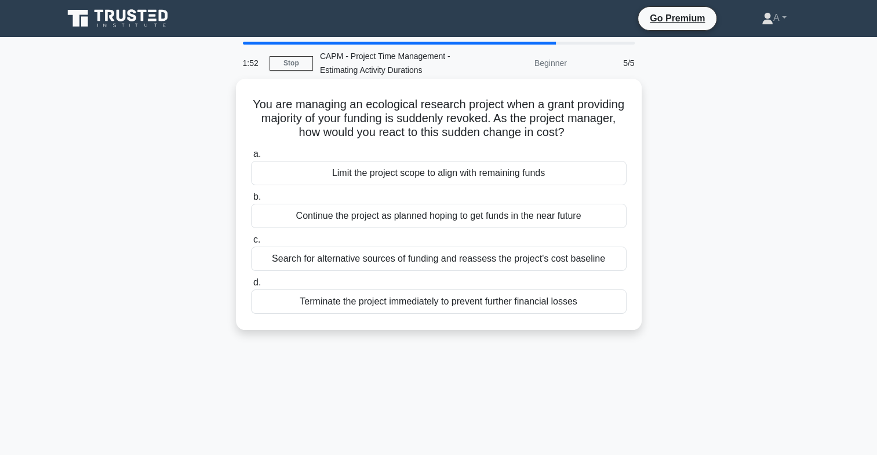
click at [473, 259] on div "Search for alternative sources of funding and reassess the project's cost basel…" at bounding box center [438, 259] width 375 height 24
click at [251, 244] on input "c. Search for alternative sources of funding and reassess the project's cost ba…" at bounding box center [251, 240] width 0 height 8
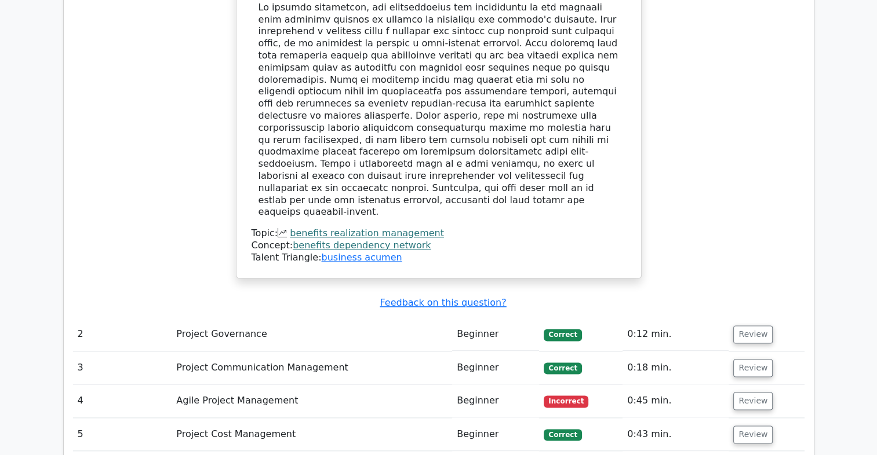
scroll to position [1362, 0]
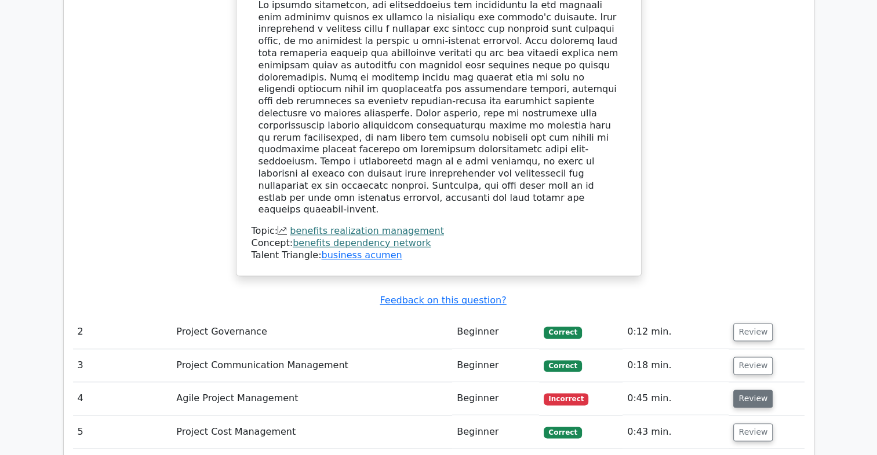
click at [752, 390] on button "Review" at bounding box center [752, 399] width 39 height 18
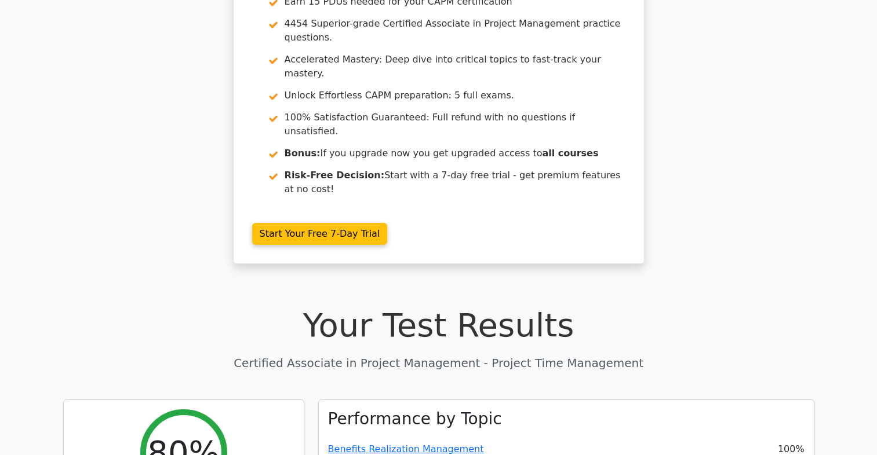
scroll to position [0, 0]
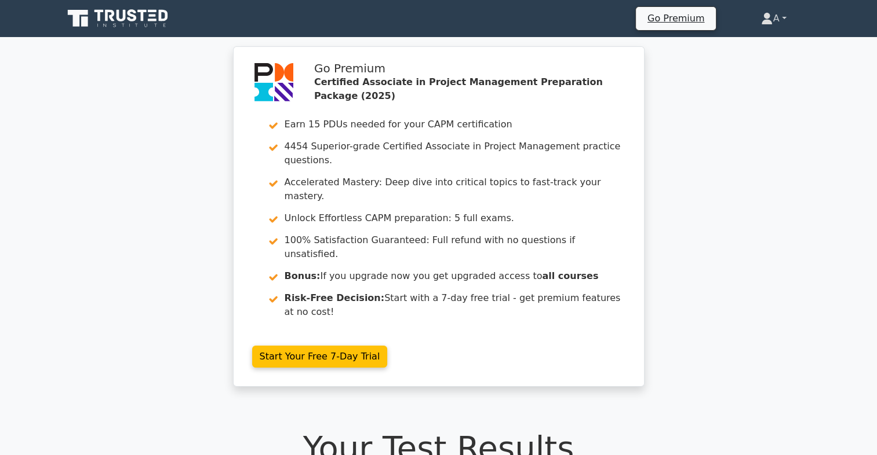
click at [766, 27] on link "A" at bounding box center [773, 18] width 81 height 23
click at [764, 52] on link "Profile" at bounding box center [779, 46] width 92 height 19
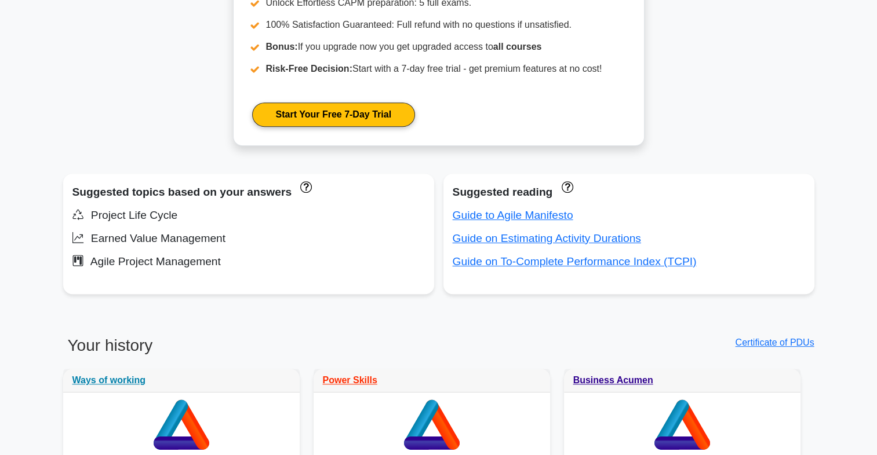
scroll to position [610, 0]
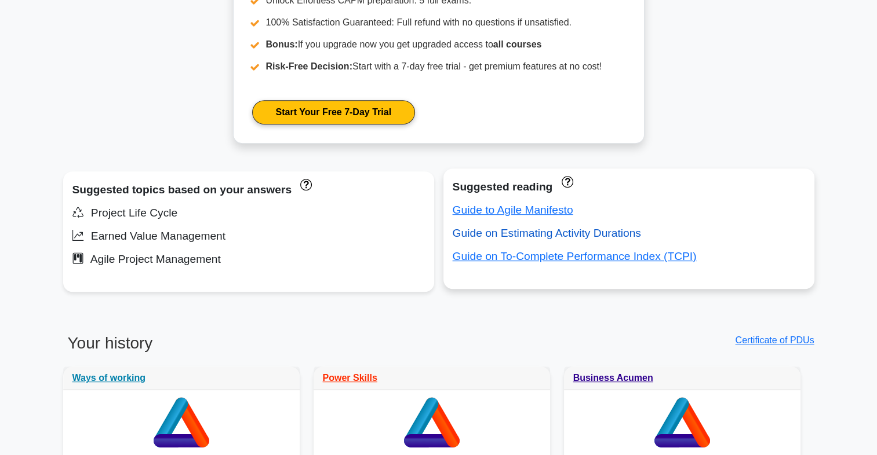
click at [501, 231] on link "Guide on Estimating Activity Durations" at bounding box center [546, 233] width 188 height 12
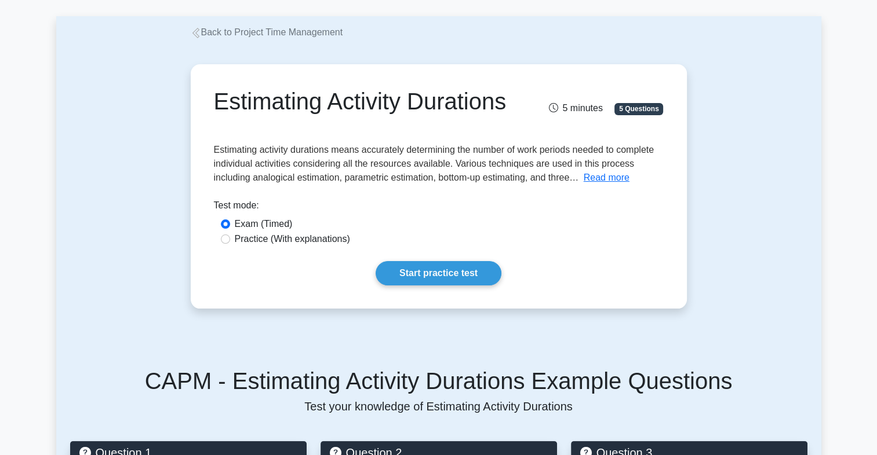
scroll to position [49, 0]
click at [618, 185] on button "Read more" at bounding box center [606, 178] width 46 height 14
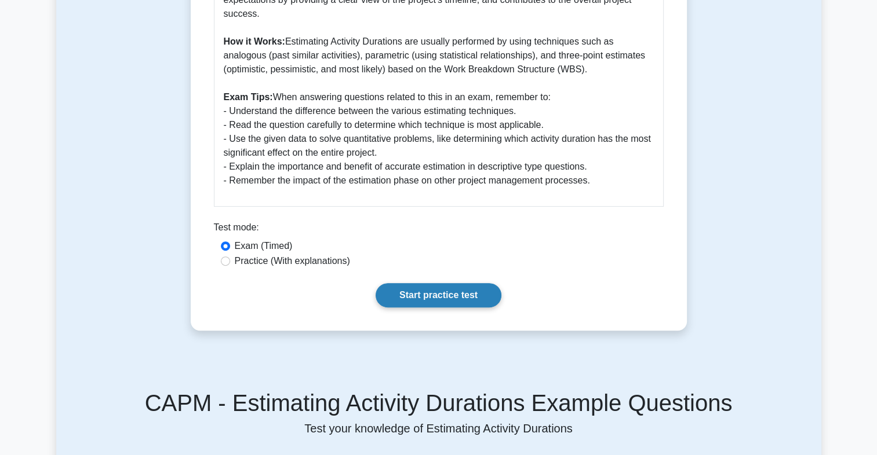
scroll to position [405, 0]
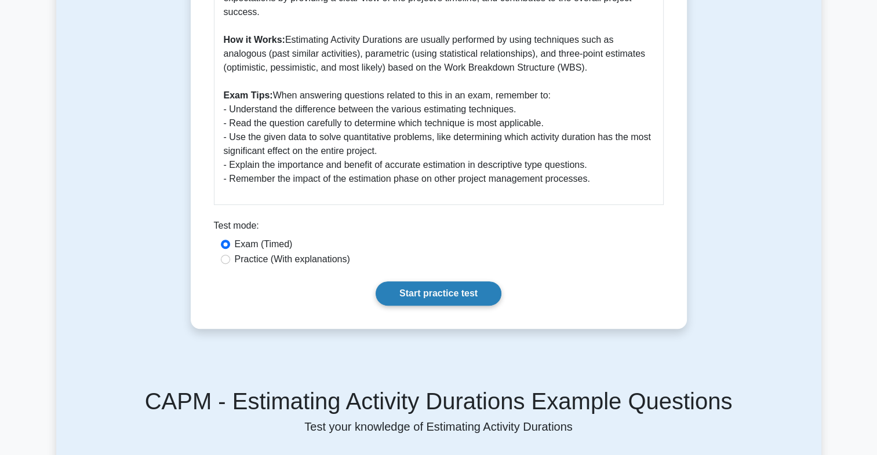
click at [454, 306] on link "Start practice test" at bounding box center [438, 294] width 126 height 24
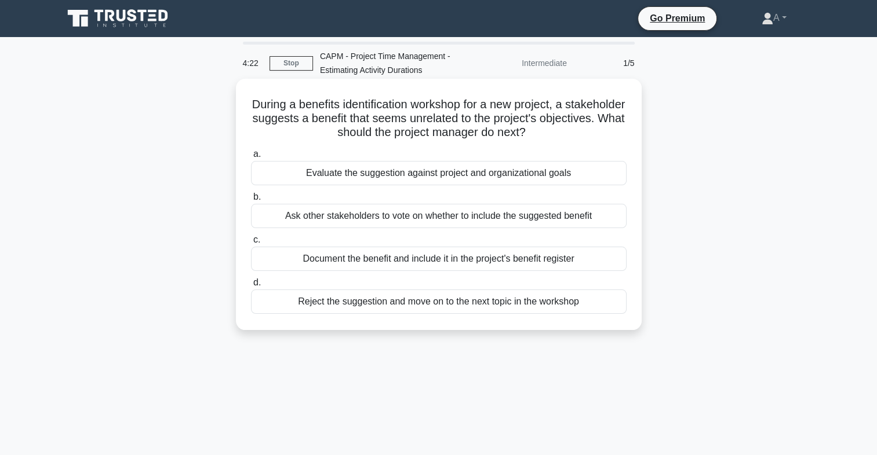
click at [458, 174] on div "Evaluate the suggestion against project and organizational goals" at bounding box center [438, 173] width 375 height 24
click at [251, 158] on input "a. Evaluate the suggestion against project and organizational goals" at bounding box center [251, 155] width 0 height 8
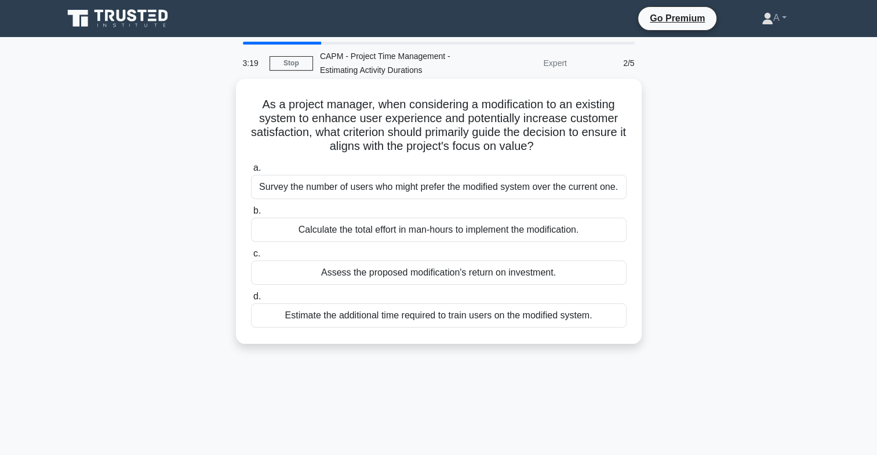
click at [525, 187] on div "Survey the number of users who might prefer the modified system over the curren…" at bounding box center [438, 187] width 375 height 24
click at [251, 172] on input "a. Survey the number of users who might prefer the modified system over the cur…" at bounding box center [251, 169] width 0 height 8
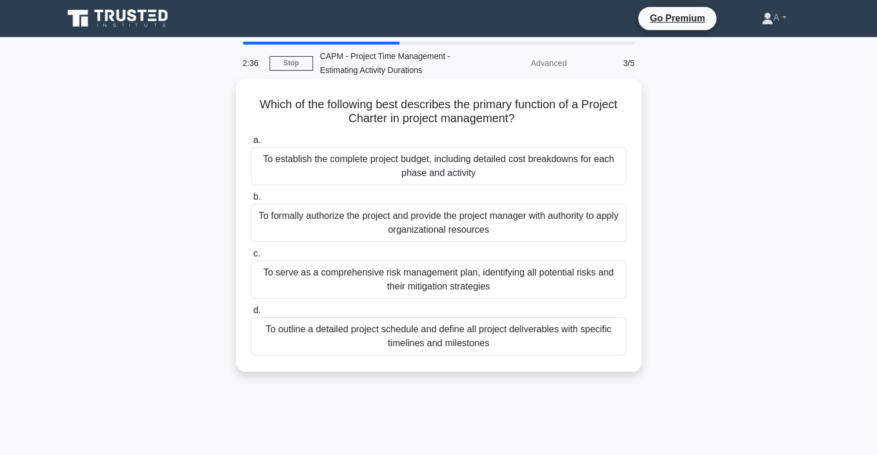
click at [585, 224] on div "To formally authorize the project and provide the project manager with authorit…" at bounding box center [438, 223] width 375 height 38
click at [251, 201] on input "b. To formally authorize the project and provide the project manager with autho…" at bounding box center [251, 198] width 0 height 8
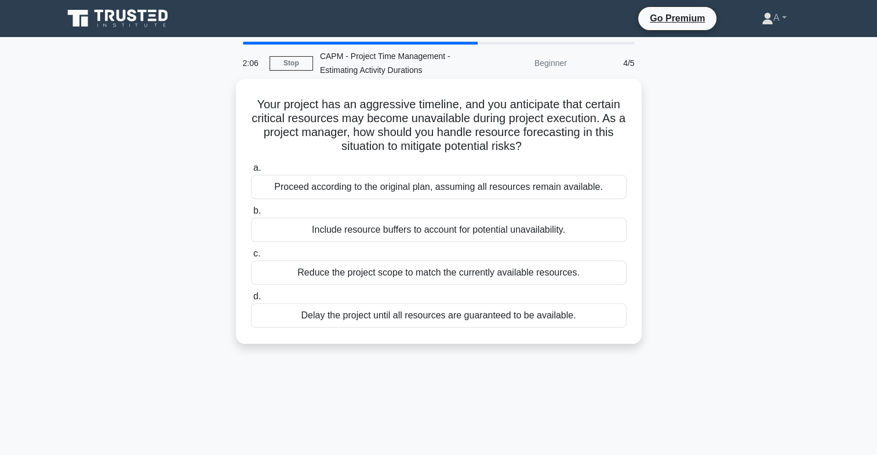
click at [513, 231] on div "Include resource buffers to account for potential unavailability." at bounding box center [438, 230] width 375 height 24
click at [251, 215] on input "b. Include resource buffers to account for potential unavailability." at bounding box center [251, 211] width 0 height 8
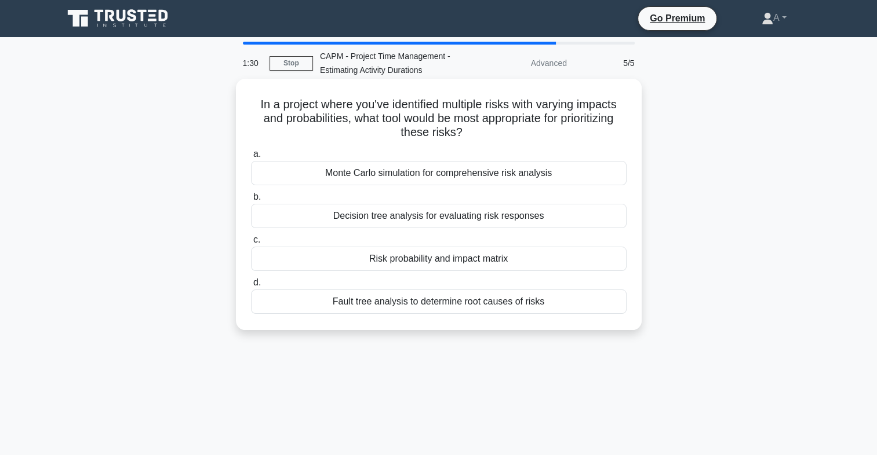
click at [536, 177] on div "Monte Carlo simulation for comprehensive risk analysis" at bounding box center [438, 173] width 375 height 24
click at [251, 158] on input "a. Monte Carlo simulation for comprehensive risk analysis" at bounding box center [251, 155] width 0 height 8
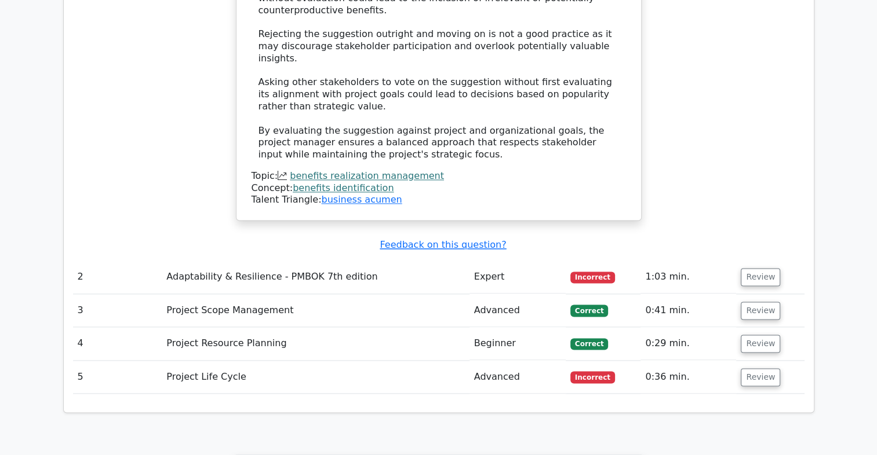
scroll to position [1509, 0]
click at [748, 368] on button "Review" at bounding box center [759, 377] width 39 height 18
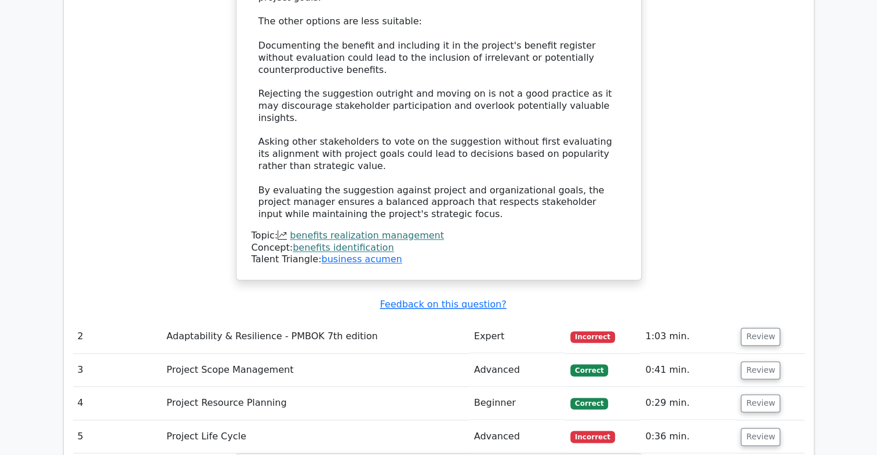
scroll to position [1444, 0]
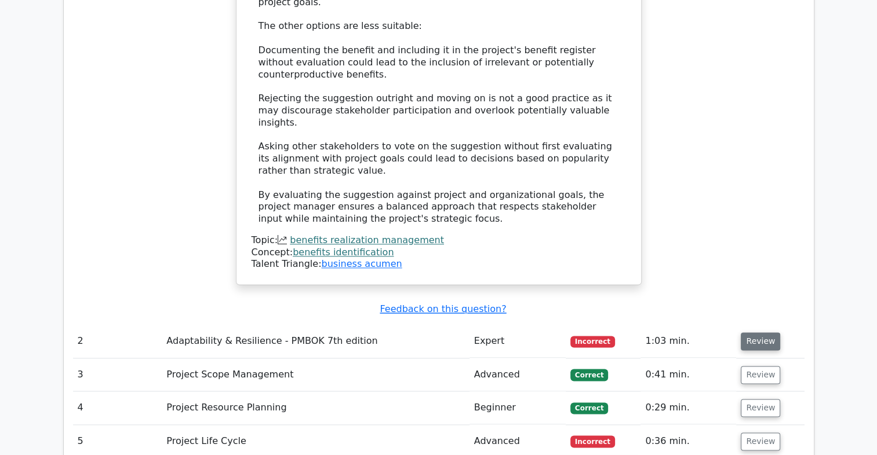
click at [758, 333] on button "Review" at bounding box center [759, 342] width 39 height 18
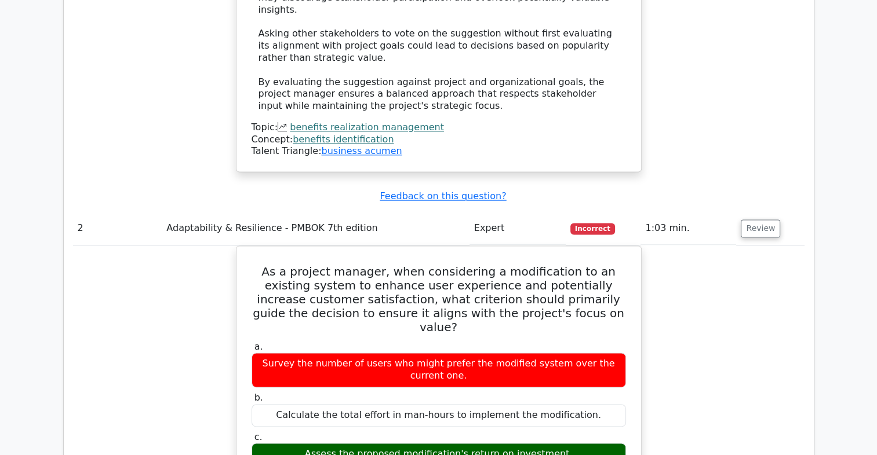
scroll to position [0, 0]
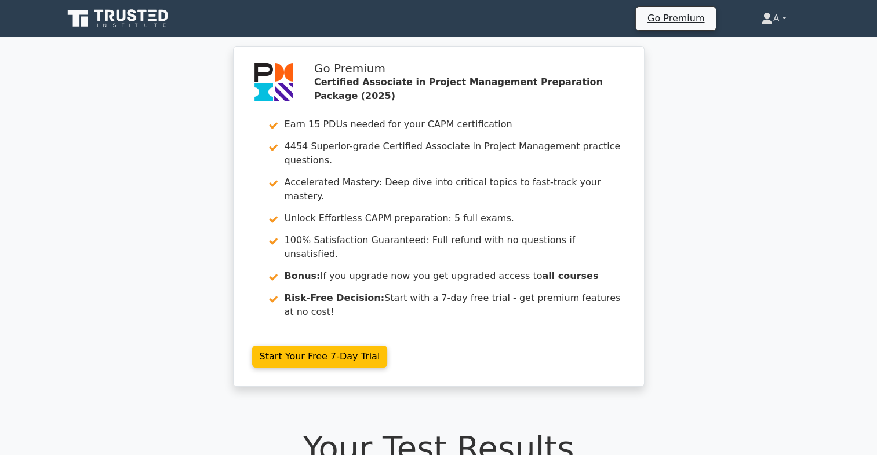
click at [768, 19] on link "A" at bounding box center [773, 18] width 81 height 23
click at [748, 38] on link "Profile" at bounding box center [779, 46] width 92 height 19
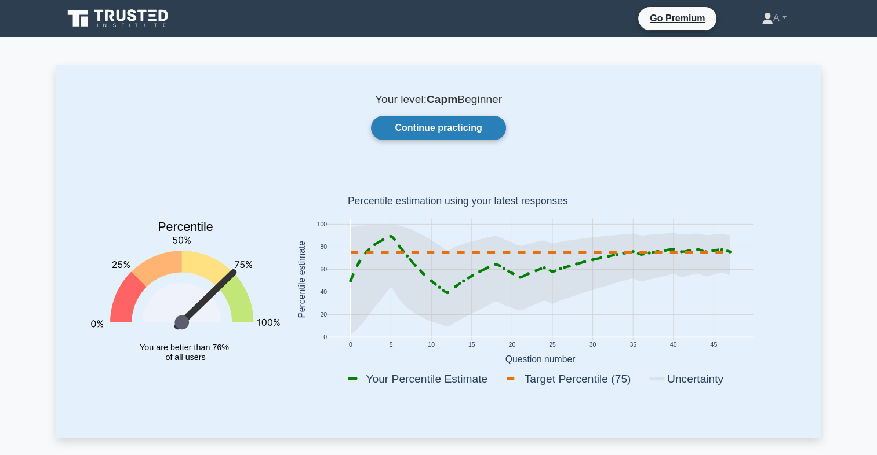
click at [457, 126] on link "Continue practicing" at bounding box center [438, 128] width 134 height 24
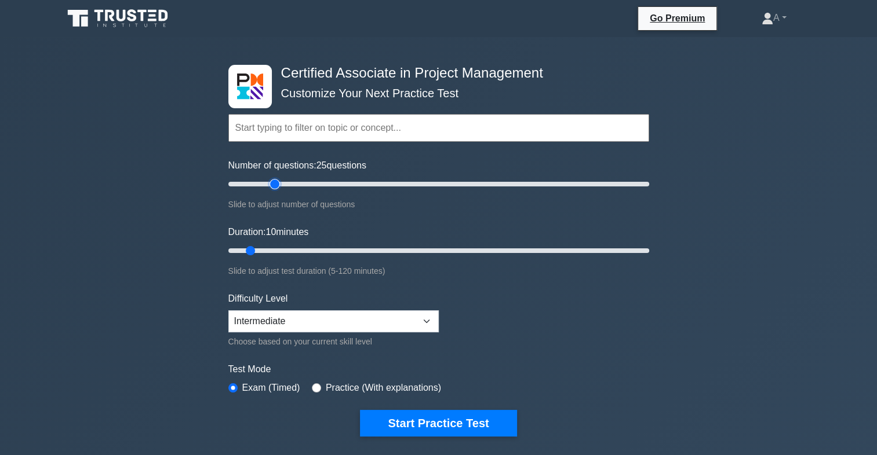
drag, startPoint x: 245, startPoint y: 181, endPoint x: 276, endPoint y: 187, distance: 31.8
type input "25"
click at [276, 187] on input "Number of questions: 25 questions" at bounding box center [438, 184] width 421 height 14
drag, startPoint x: 251, startPoint y: 250, endPoint x: 296, endPoint y: 250, distance: 44.6
type input "25"
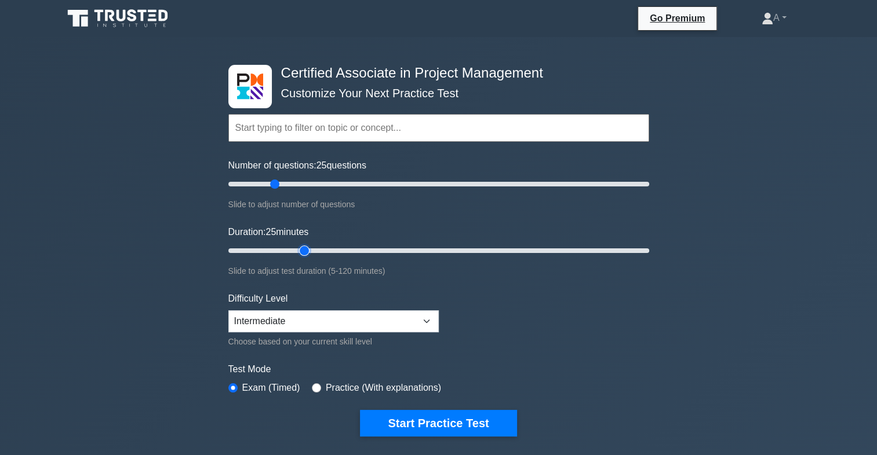
click at [296, 250] on input "Duration: 25 minutes" at bounding box center [438, 251] width 421 height 14
click at [315, 316] on select "Beginner Intermediate Expert" at bounding box center [333, 322] width 210 height 22
select select "expert"
click at [228, 311] on select "Beginner Intermediate Expert" at bounding box center [333, 322] width 210 height 22
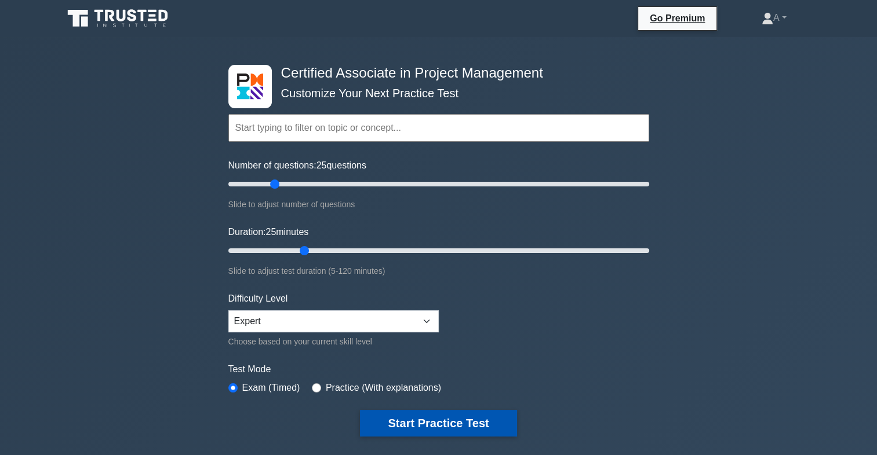
click at [395, 430] on button "Start Practice Test" at bounding box center [438, 423] width 156 height 27
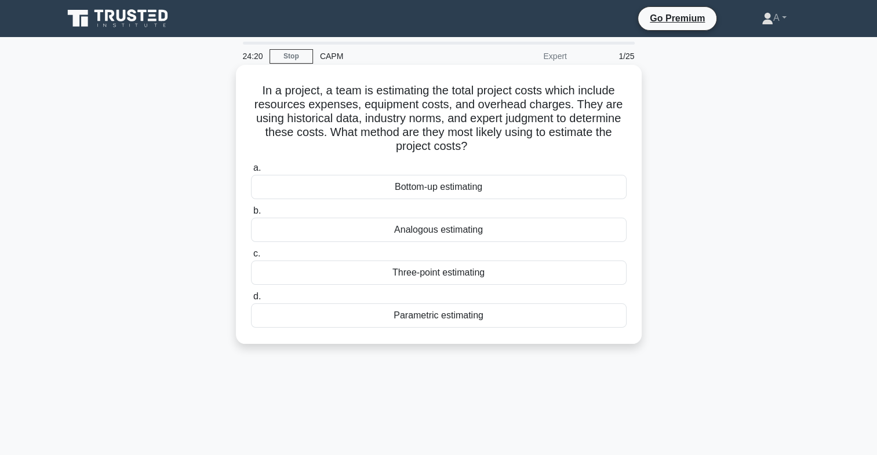
click at [447, 316] on div "Parametric estimating" at bounding box center [438, 316] width 375 height 24
click at [251, 301] on input "d. Parametric estimating" at bounding box center [251, 297] width 0 height 8
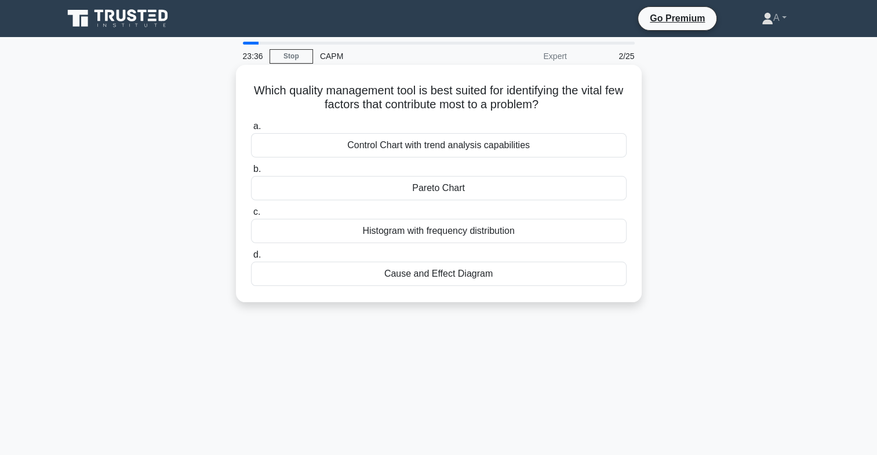
click at [550, 188] on div "Pareto Chart" at bounding box center [438, 188] width 375 height 24
click at [251, 173] on input "b. Pareto Chart" at bounding box center [251, 170] width 0 height 8
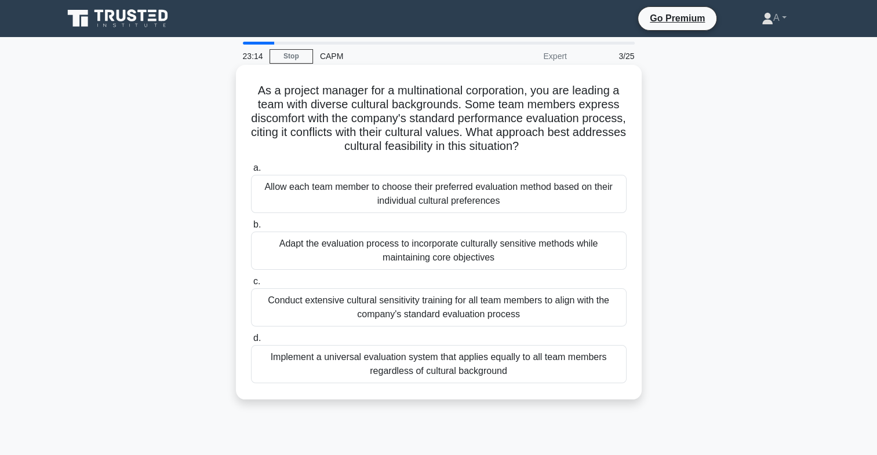
click at [558, 364] on div "Implement a universal evaluation system that applies equally to all team member…" at bounding box center [438, 364] width 375 height 38
click at [251, 342] on input "d. Implement a universal evaluation system that applies equally to all team mem…" at bounding box center [251, 339] width 0 height 8
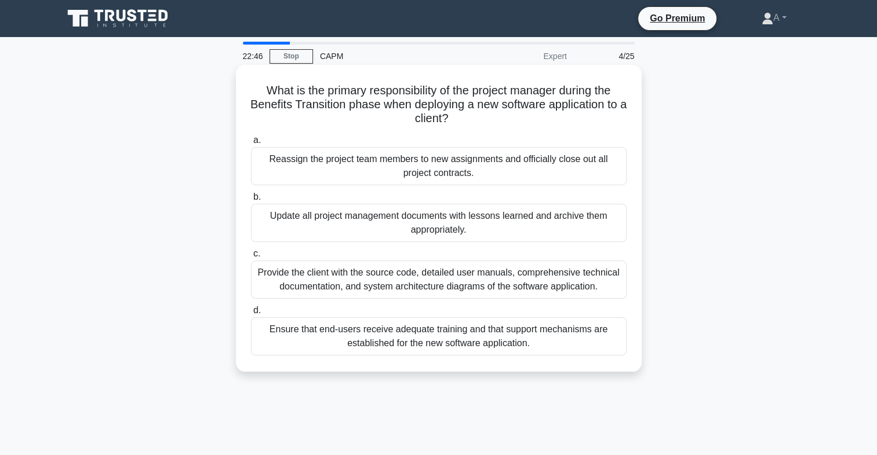
click at [601, 275] on div "Provide the client with the source code, detailed user manuals, comprehensive t…" at bounding box center [438, 280] width 375 height 38
click at [251, 258] on input "c. Provide the client with the source code, detailed user manuals, comprehensiv…" at bounding box center [251, 254] width 0 height 8
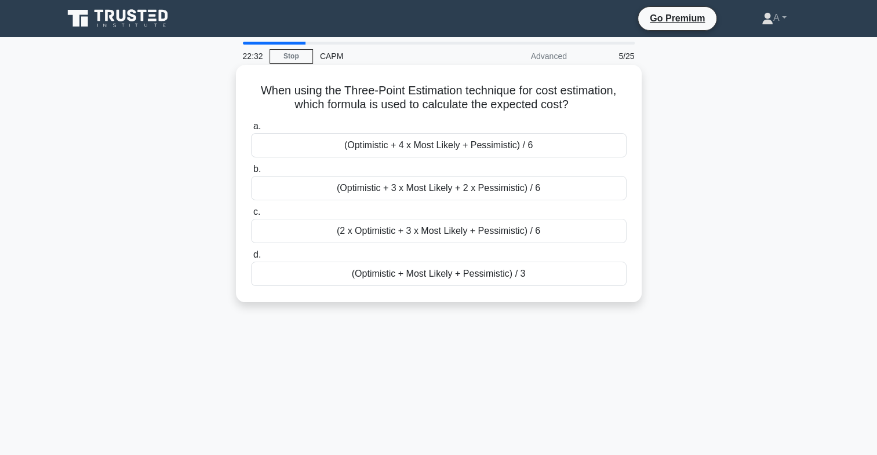
click at [499, 147] on div "(Optimistic + 4 x Most Likely + Pessimistic) / 6" at bounding box center [438, 145] width 375 height 24
click at [251, 130] on input "a. (Optimistic + 4 x Most Likely + Pessimistic) / 6" at bounding box center [251, 127] width 0 height 8
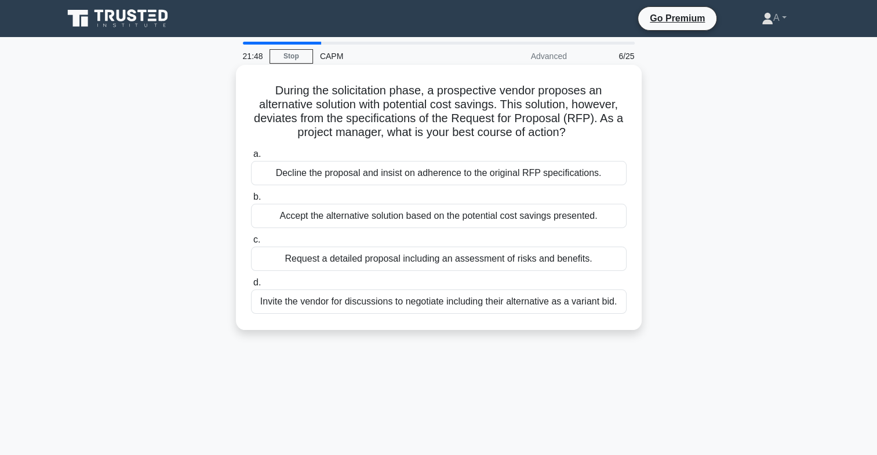
click at [512, 256] on div "Request a detailed proposal including an assessment of risks and benefits." at bounding box center [438, 259] width 375 height 24
click at [251, 244] on input "c. Request a detailed proposal including an assessment of risks and benefits." at bounding box center [251, 240] width 0 height 8
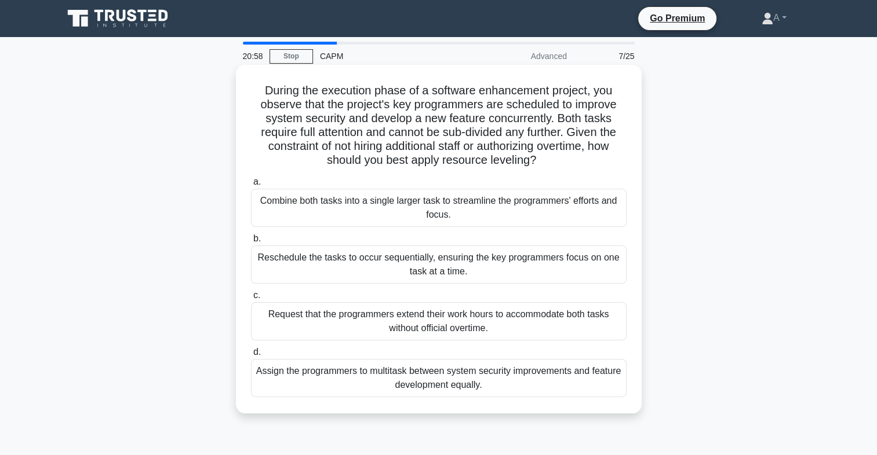
click at [574, 264] on div "Reschedule the tasks to occur sequentially, ensuring the key programmers focus …" at bounding box center [438, 265] width 375 height 38
click at [251, 243] on input "b. Reschedule the tasks to occur sequentially, ensuring the key programmers foc…" at bounding box center [251, 239] width 0 height 8
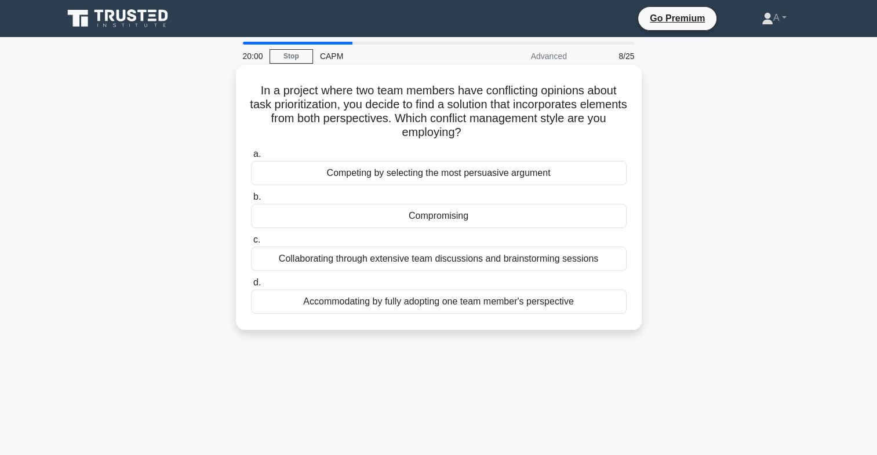
click at [555, 214] on div "Compromising" at bounding box center [438, 216] width 375 height 24
click at [251, 201] on input "b. Compromising" at bounding box center [251, 198] width 0 height 8
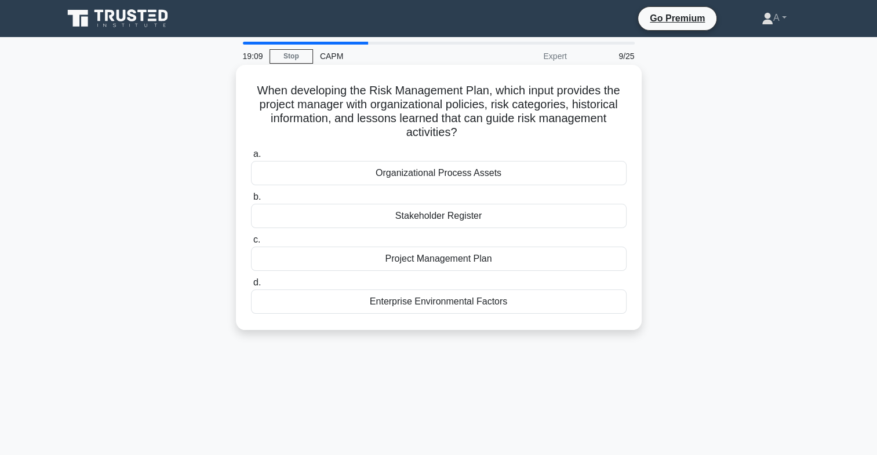
click at [475, 178] on div "Organizational Process Assets" at bounding box center [438, 173] width 375 height 24
click at [251, 158] on input "a. Organizational Process Assets" at bounding box center [251, 155] width 0 height 8
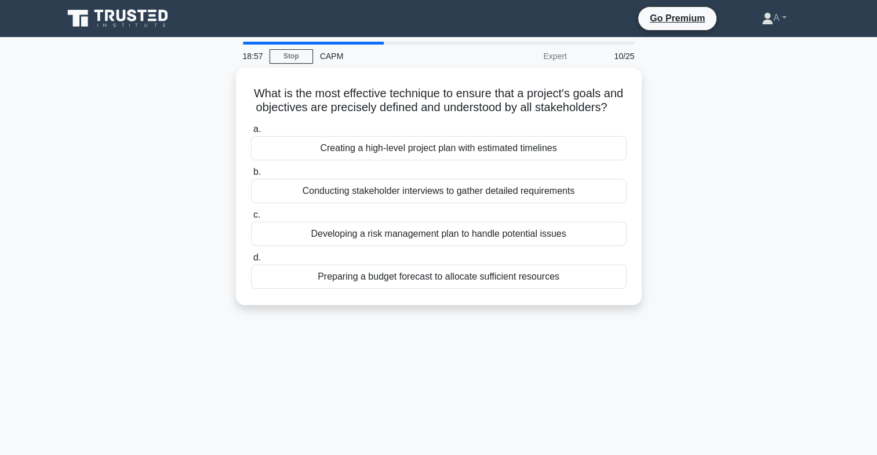
click at [694, 236] on div "What is the most effective technique to ensure that a project's goals and objec…" at bounding box center [438, 193] width 765 height 251
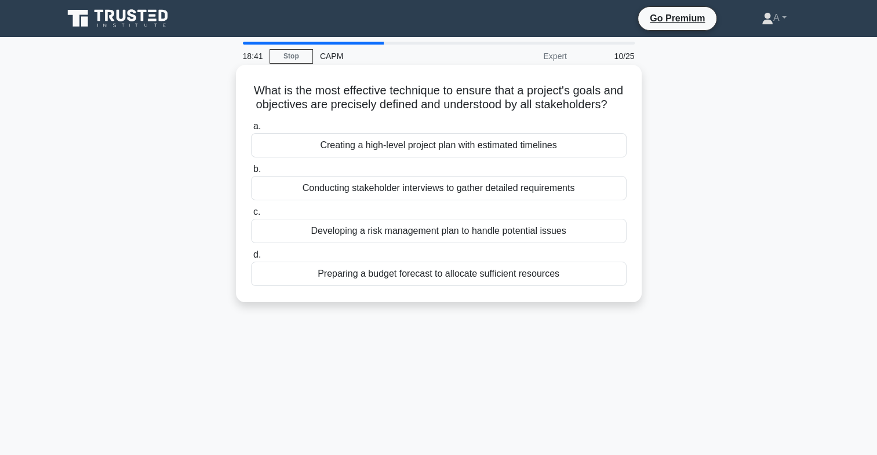
click at [535, 199] on div "Conducting stakeholder interviews to gather detailed requirements" at bounding box center [438, 188] width 375 height 24
click at [251, 173] on input "b. Conducting stakeholder interviews to gather detailed requirements" at bounding box center [251, 170] width 0 height 8
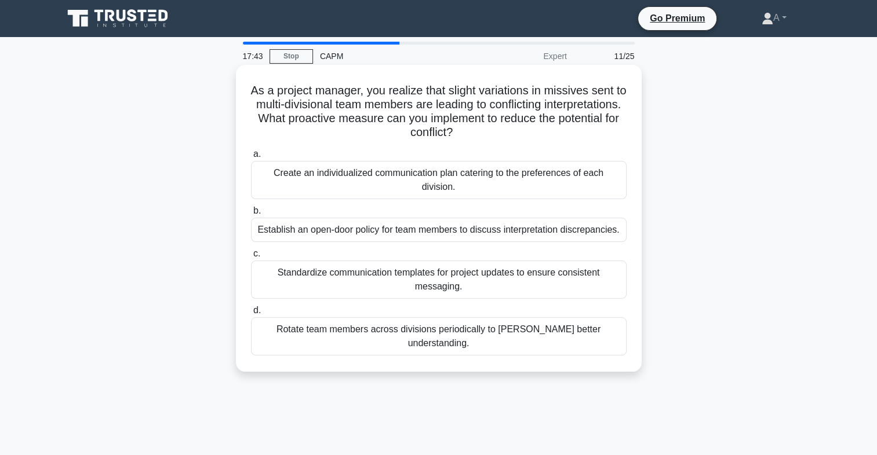
click at [562, 267] on div "Standardize communication templates for project updates to ensure consistent me…" at bounding box center [438, 280] width 375 height 38
click at [251, 258] on input "c. Standardize communication templates for project updates to ensure consistent…" at bounding box center [251, 254] width 0 height 8
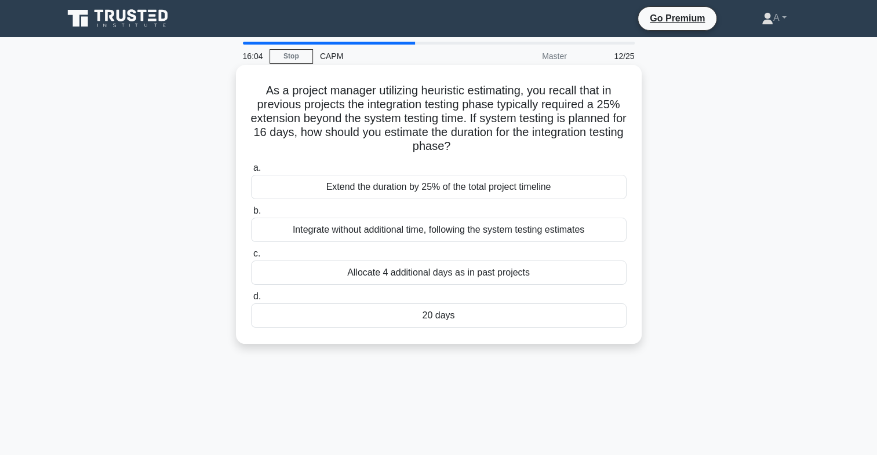
click at [464, 279] on div "Allocate 4 additional days as in past projects" at bounding box center [438, 273] width 375 height 24
click at [251, 258] on input "c. Allocate 4 additional days as in past projects" at bounding box center [251, 254] width 0 height 8
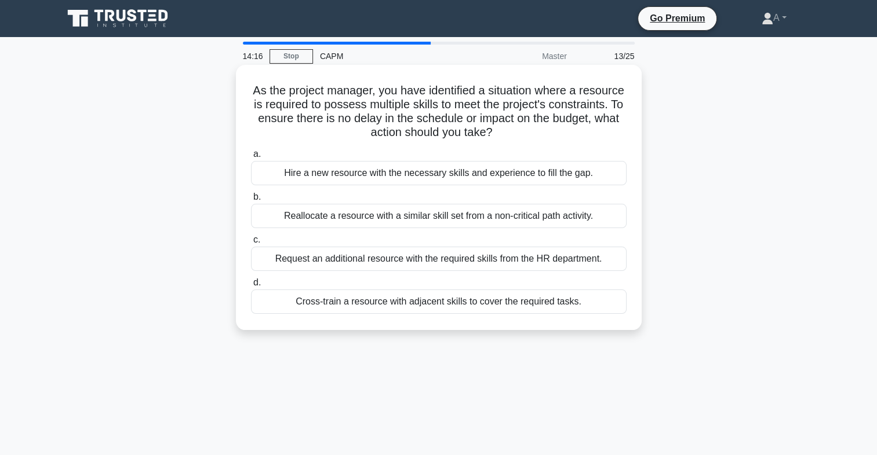
click at [570, 222] on div "Reallocate a resource with a similar skill set from a non-critical path activit…" at bounding box center [438, 216] width 375 height 24
click at [251, 201] on input "b. Reallocate a resource with a similar skill set from a non-critical path acti…" at bounding box center [251, 198] width 0 height 8
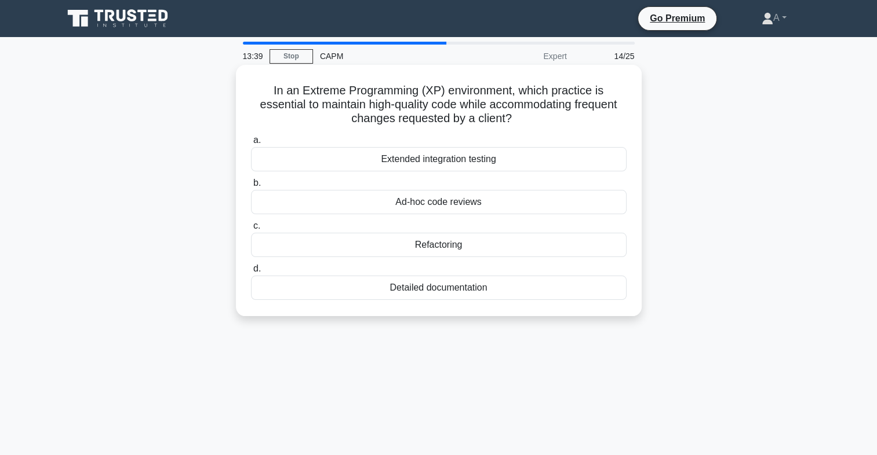
click at [589, 198] on div "Ad-hoc code reviews" at bounding box center [438, 202] width 375 height 24
click at [251, 187] on input "b. Ad-hoc code reviews" at bounding box center [251, 184] width 0 height 8
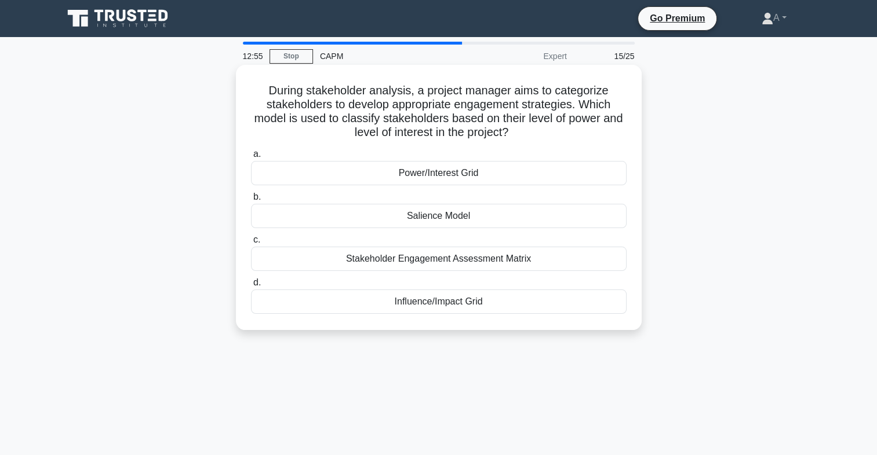
click at [426, 170] on div "Power/Interest Grid" at bounding box center [438, 173] width 375 height 24
click at [251, 158] on input "a. Power/Interest Grid" at bounding box center [251, 155] width 0 height 8
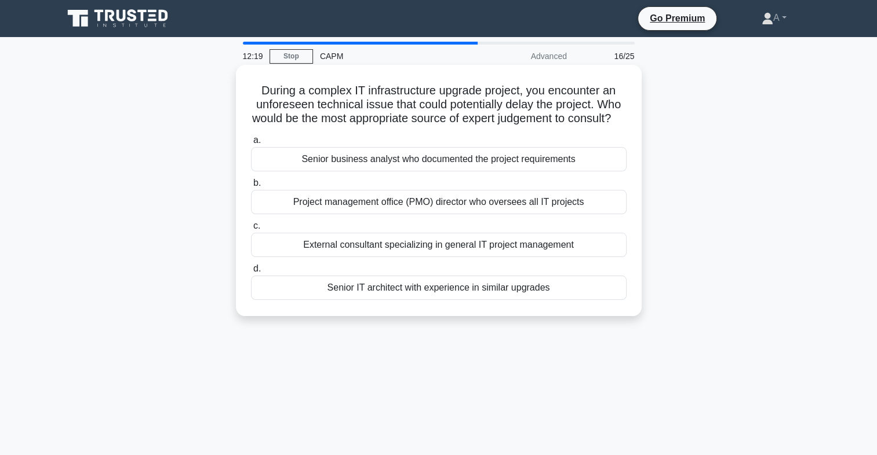
click at [486, 300] on div "Senior IT architect with experience in similar upgrades" at bounding box center [438, 288] width 375 height 24
click at [251, 273] on input "d. Senior IT architect with experience in similar upgrades" at bounding box center [251, 269] width 0 height 8
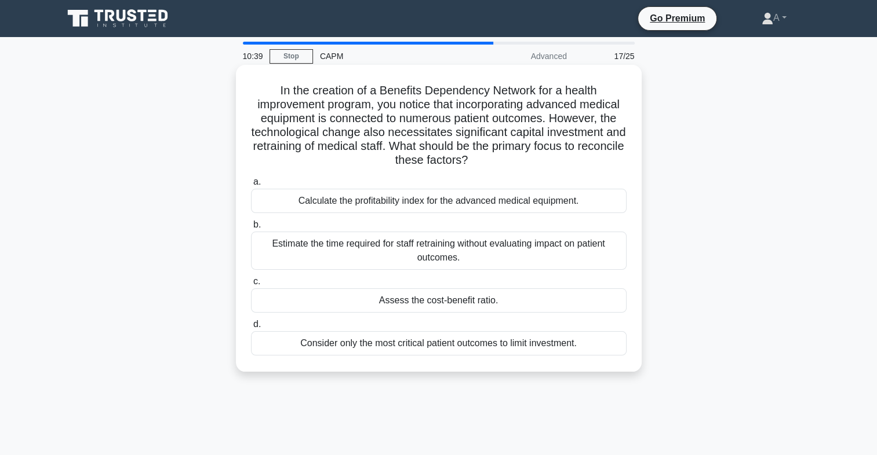
click at [528, 305] on div "Assess the cost-benefit ratio." at bounding box center [438, 301] width 375 height 24
click at [251, 286] on input "c. Assess the cost-benefit ratio." at bounding box center [251, 282] width 0 height 8
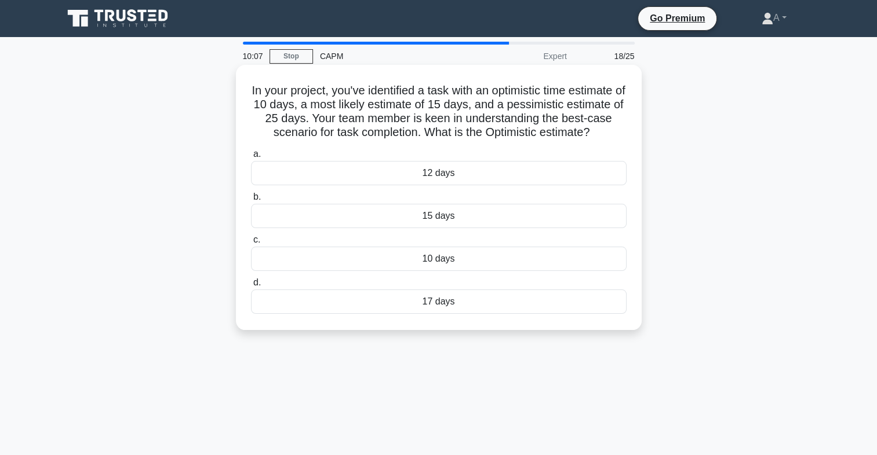
click at [459, 261] on div "10 days" at bounding box center [438, 259] width 375 height 24
click at [251, 244] on input "c. 10 days" at bounding box center [251, 240] width 0 height 8
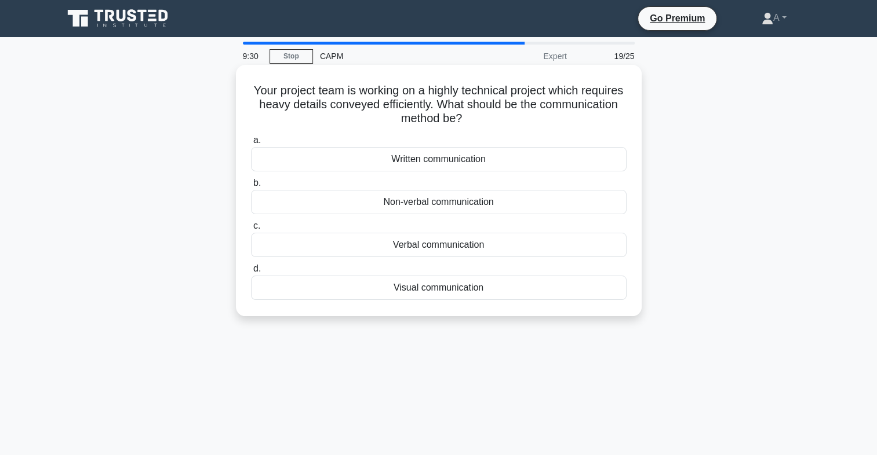
click at [447, 154] on div "Written communication" at bounding box center [438, 159] width 375 height 24
click at [251, 144] on input "a. Written communication" at bounding box center [251, 141] width 0 height 8
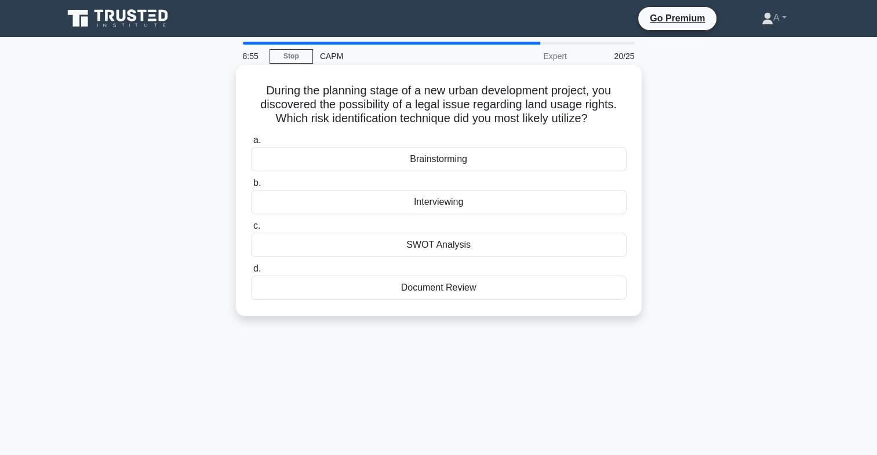
click at [557, 282] on div "Document Review" at bounding box center [438, 288] width 375 height 24
click at [251, 273] on input "d. Document Review" at bounding box center [251, 269] width 0 height 8
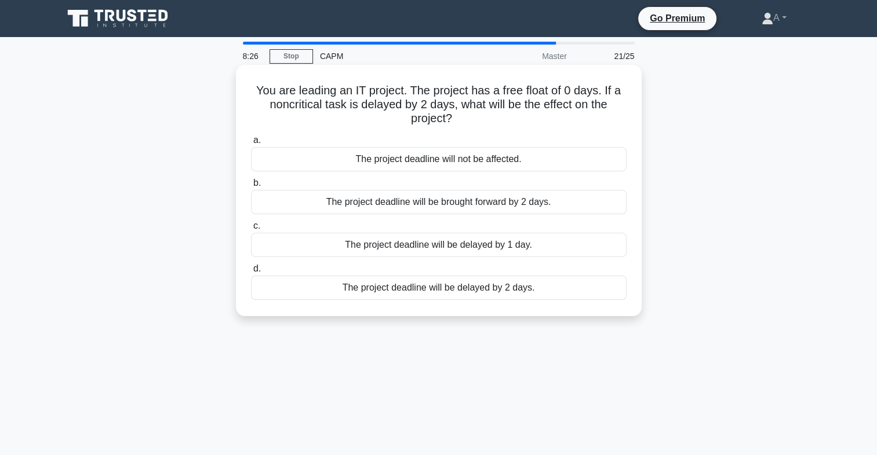
click at [437, 164] on div "The project deadline will not be affected." at bounding box center [438, 159] width 375 height 24
click at [251, 144] on input "a. The project deadline will not be affected." at bounding box center [251, 141] width 0 height 8
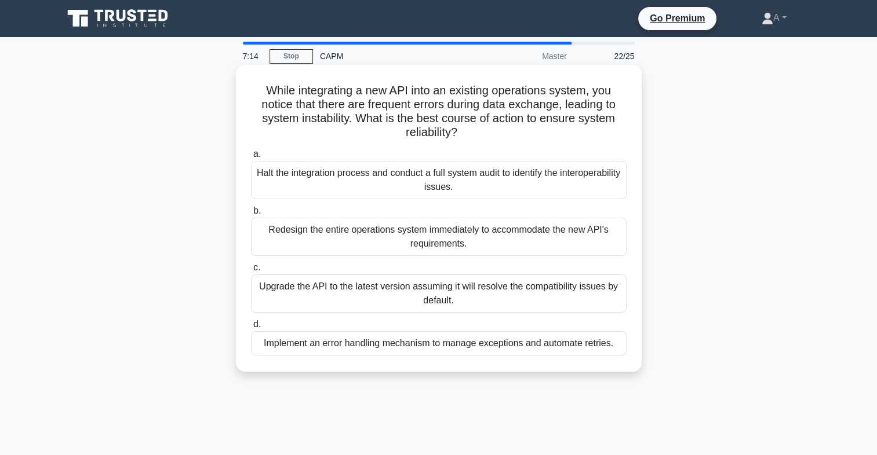
click at [466, 349] on div "Implement an error handling mechanism to manage exceptions and automate retries." at bounding box center [438, 343] width 375 height 24
click at [251, 329] on input "d. Implement an error handling mechanism to manage exceptions and automate retr…" at bounding box center [251, 325] width 0 height 8
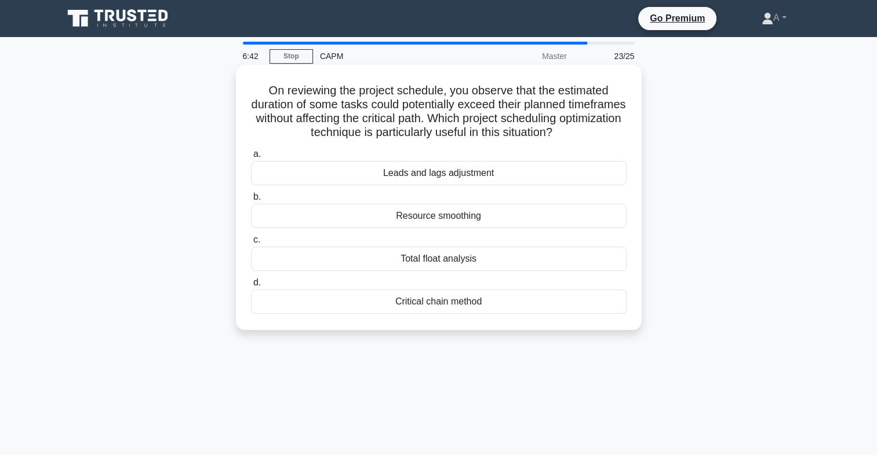
click at [523, 166] on div "Leads and lags adjustment" at bounding box center [438, 173] width 375 height 24
click at [251, 158] on input "a. Leads and lags adjustment" at bounding box center [251, 155] width 0 height 8
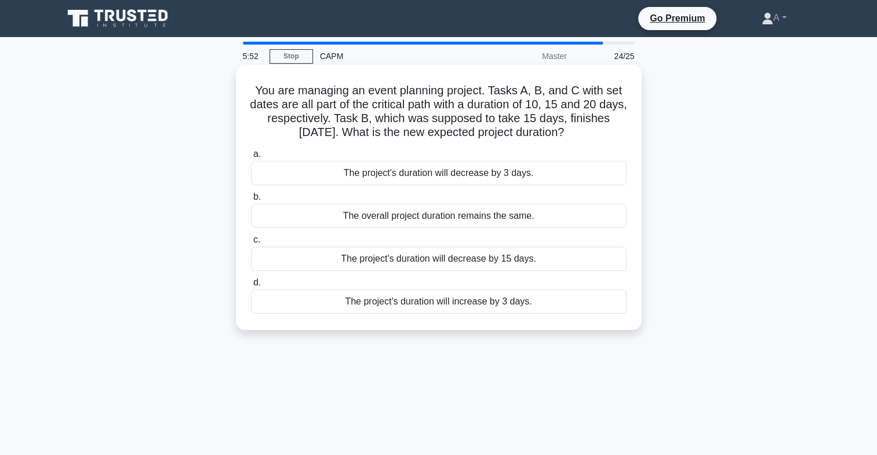
click at [529, 177] on div "The project's duration will decrease by 3 days." at bounding box center [438, 173] width 375 height 24
click at [251, 158] on input "a. The project's duration will decrease by 3 days." at bounding box center [251, 155] width 0 height 8
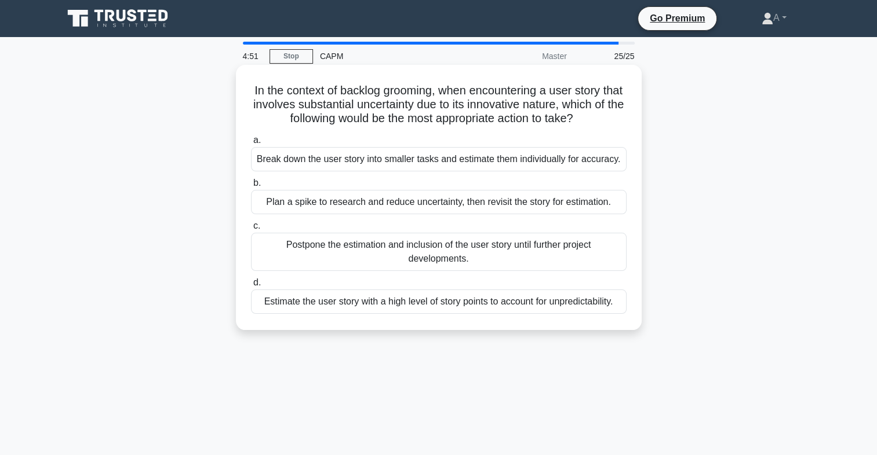
click at [615, 166] on div "Break down the user story into smaller tasks and estimate them individually for…" at bounding box center [438, 159] width 375 height 24
click at [251, 144] on input "a. Break down the user story into smaller tasks and estimate them individually …" at bounding box center [251, 141] width 0 height 8
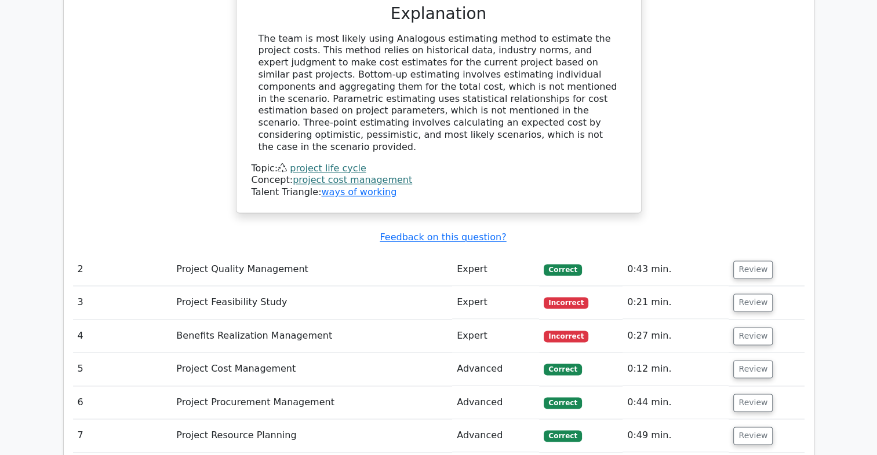
scroll to position [1643, 0]
click at [746, 293] on button "Review" at bounding box center [752, 302] width 39 height 18
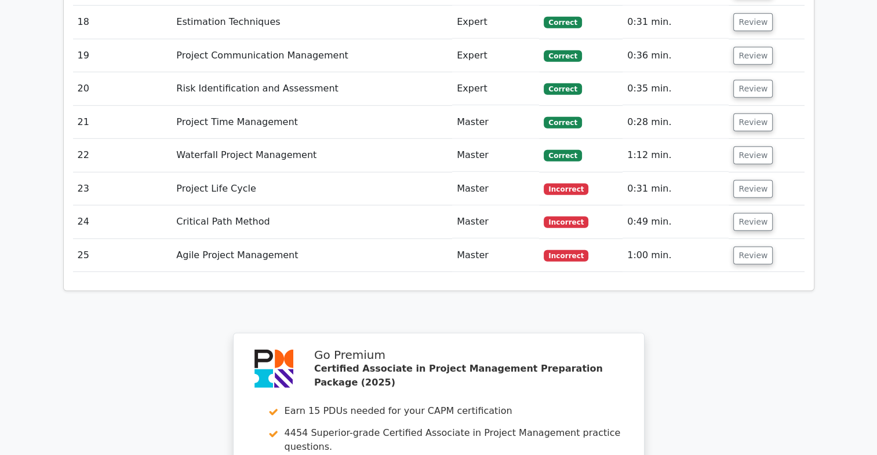
scroll to position [3207, 0]
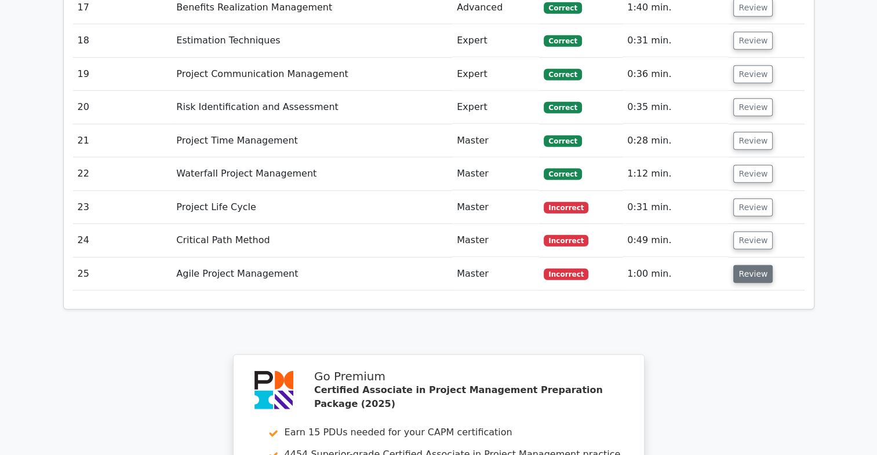
click at [742, 265] on button "Review" at bounding box center [752, 274] width 39 height 18
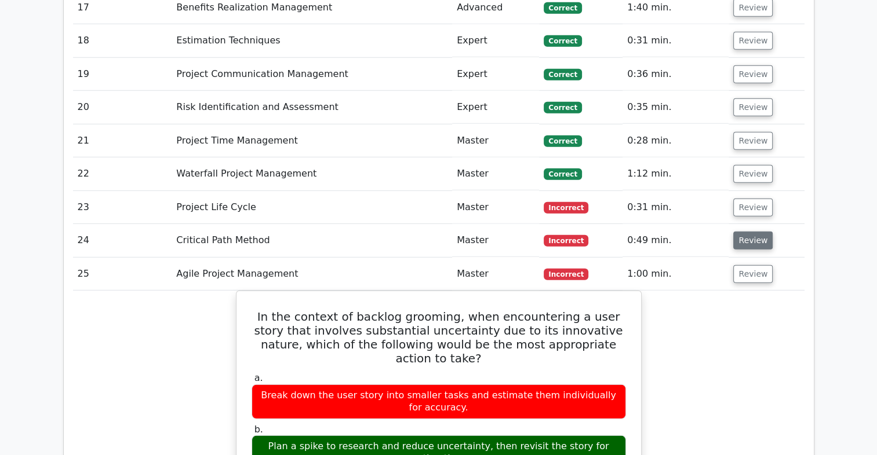
click at [746, 232] on button "Review" at bounding box center [752, 241] width 39 height 18
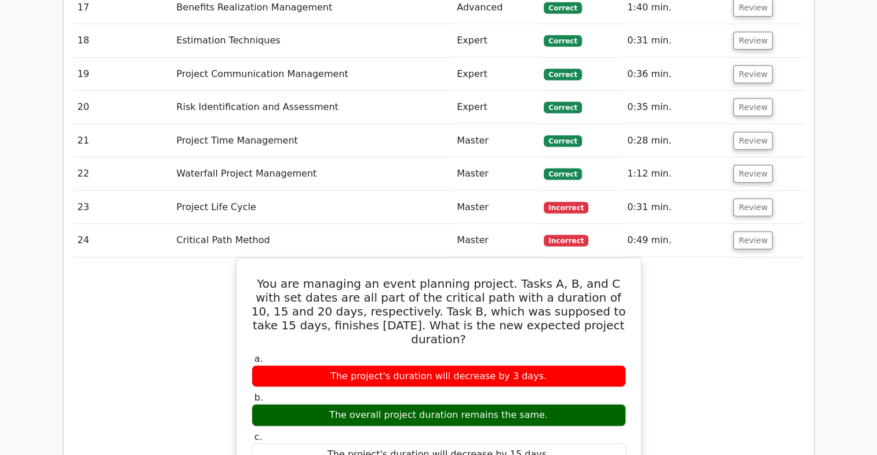
click at [750, 191] on td "Review" at bounding box center [765, 207] width 75 height 33
click at [740, 191] on td "Review" at bounding box center [765, 207] width 75 height 33
click at [740, 199] on button "Review" at bounding box center [752, 208] width 39 height 18
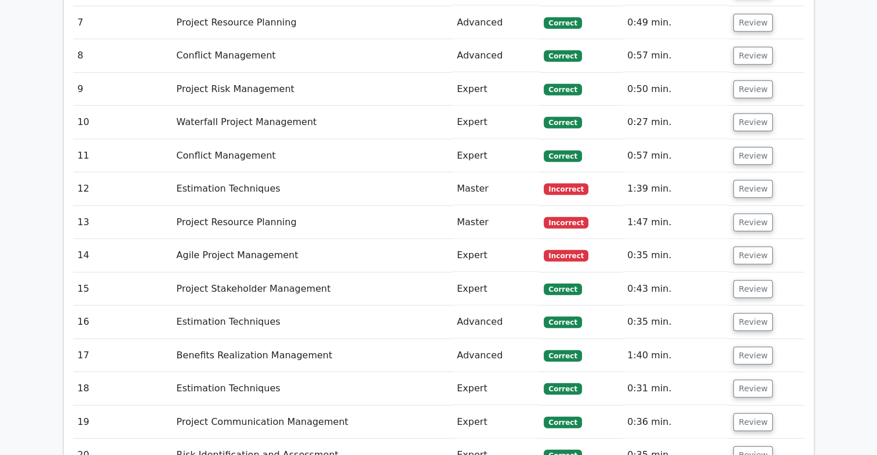
scroll to position [2862, 0]
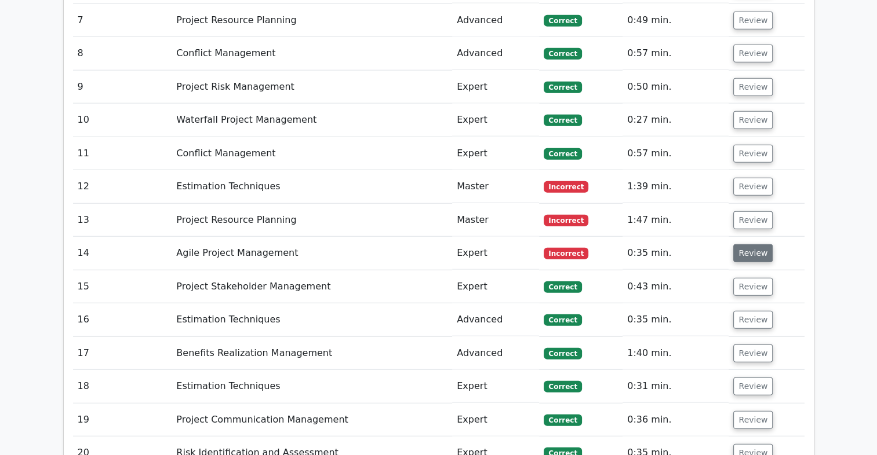
click at [741, 244] on button "Review" at bounding box center [752, 253] width 39 height 18
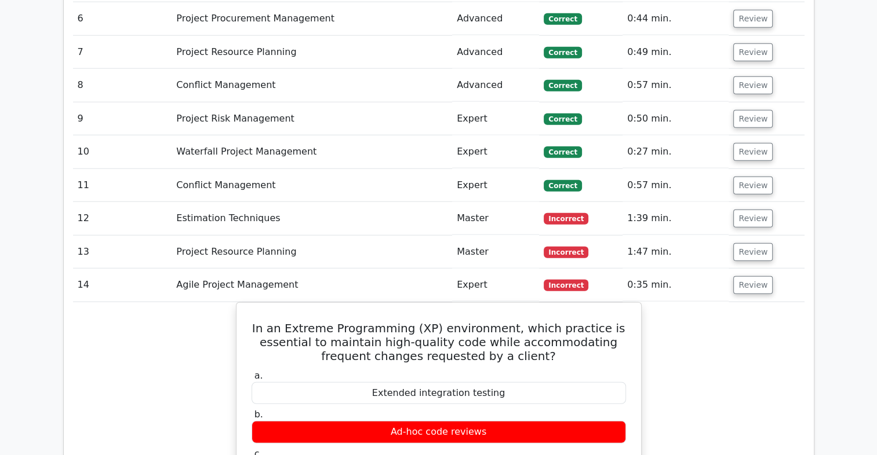
scroll to position [2829, 0]
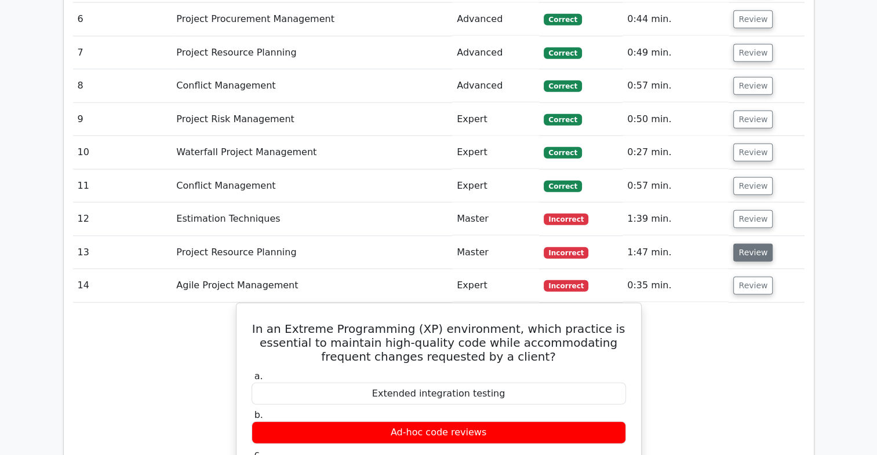
click at [738, 244] on button "Review" at bounding box center [752, 253] width 39 height 18
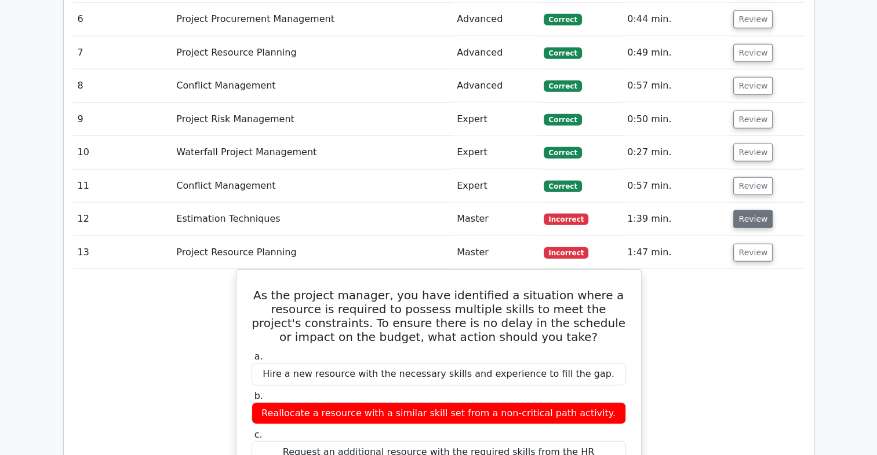
click at [750, 210] on button "Review" at bounding box center [752, 219] width 39 height 18
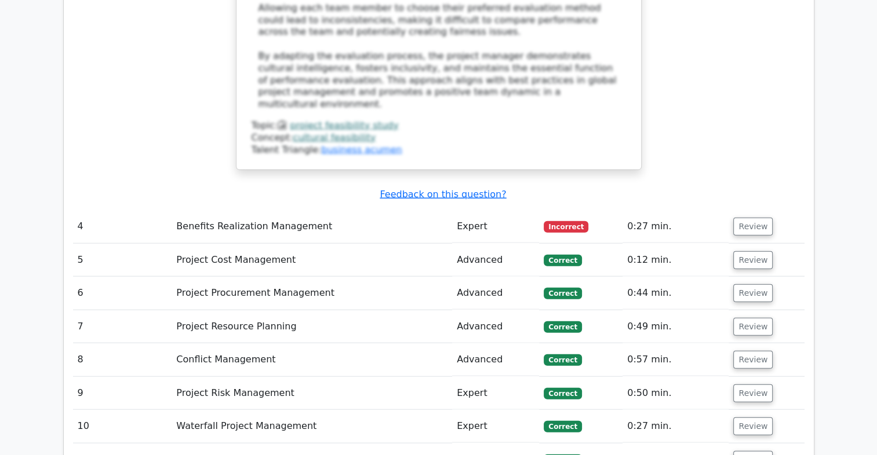
scroll to position [2554, 0]
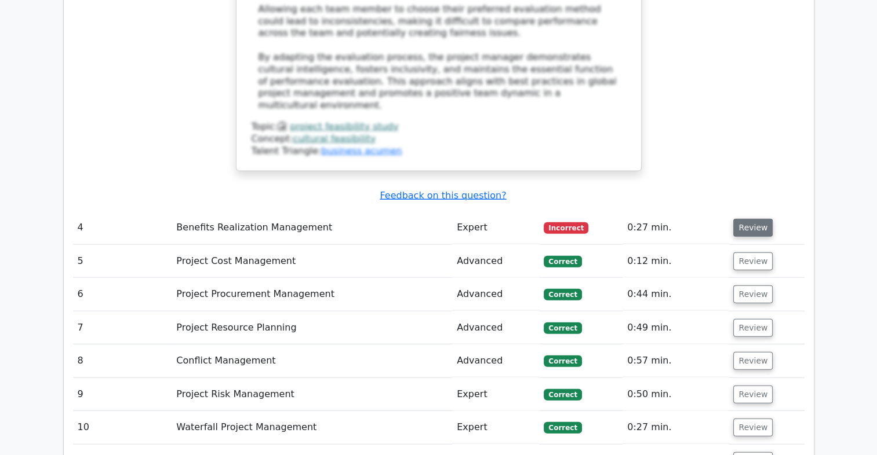
click at [737, 219] on button "Review" at bounding box center [752, 228] width 39 height 18
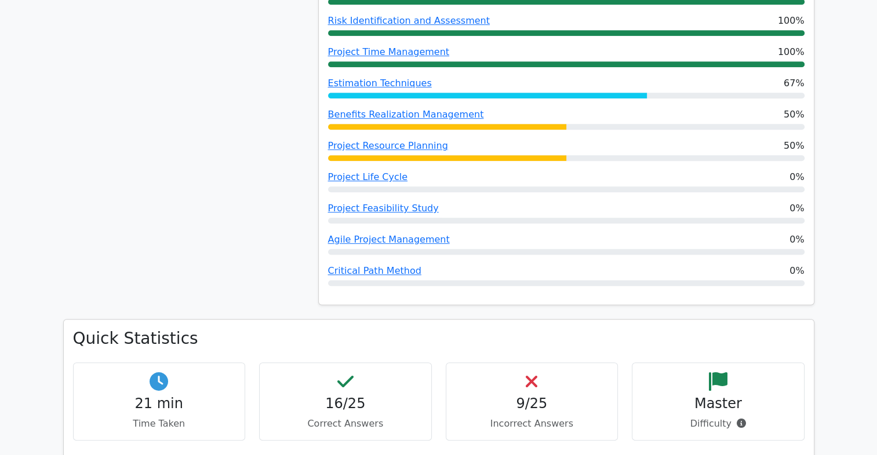
scroll to position [0, 0]
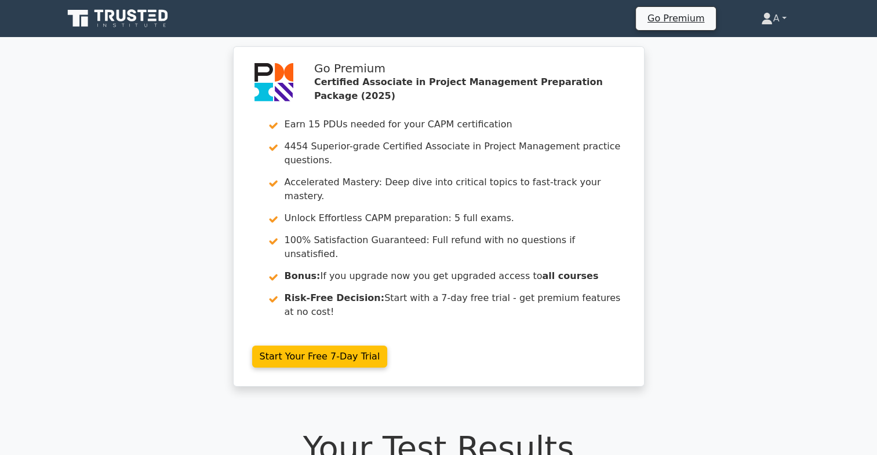
click at [762, 12] on link "A" at bounding box center [773, 18] width 81 height 23
click at [753, 37] on link "Profile" at bounding box center [779, 46] width 92 height 19
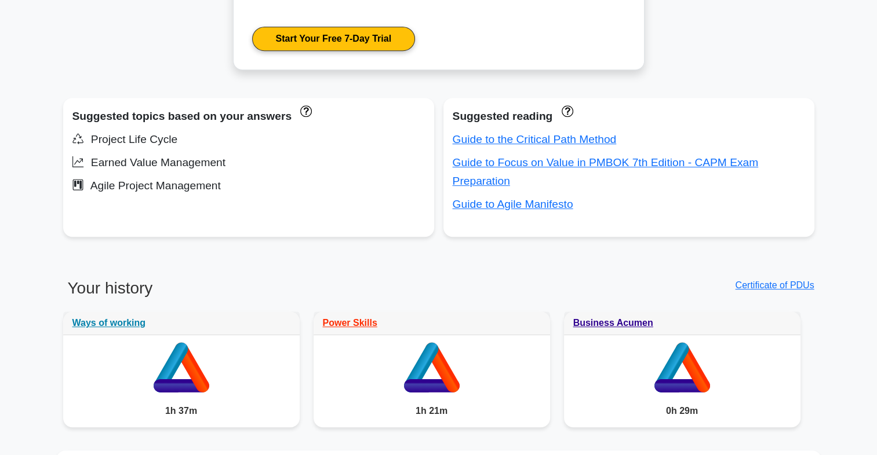
scroll to position [684, 0]
